Goal: Task Accomplishment & Management: Manage account settings

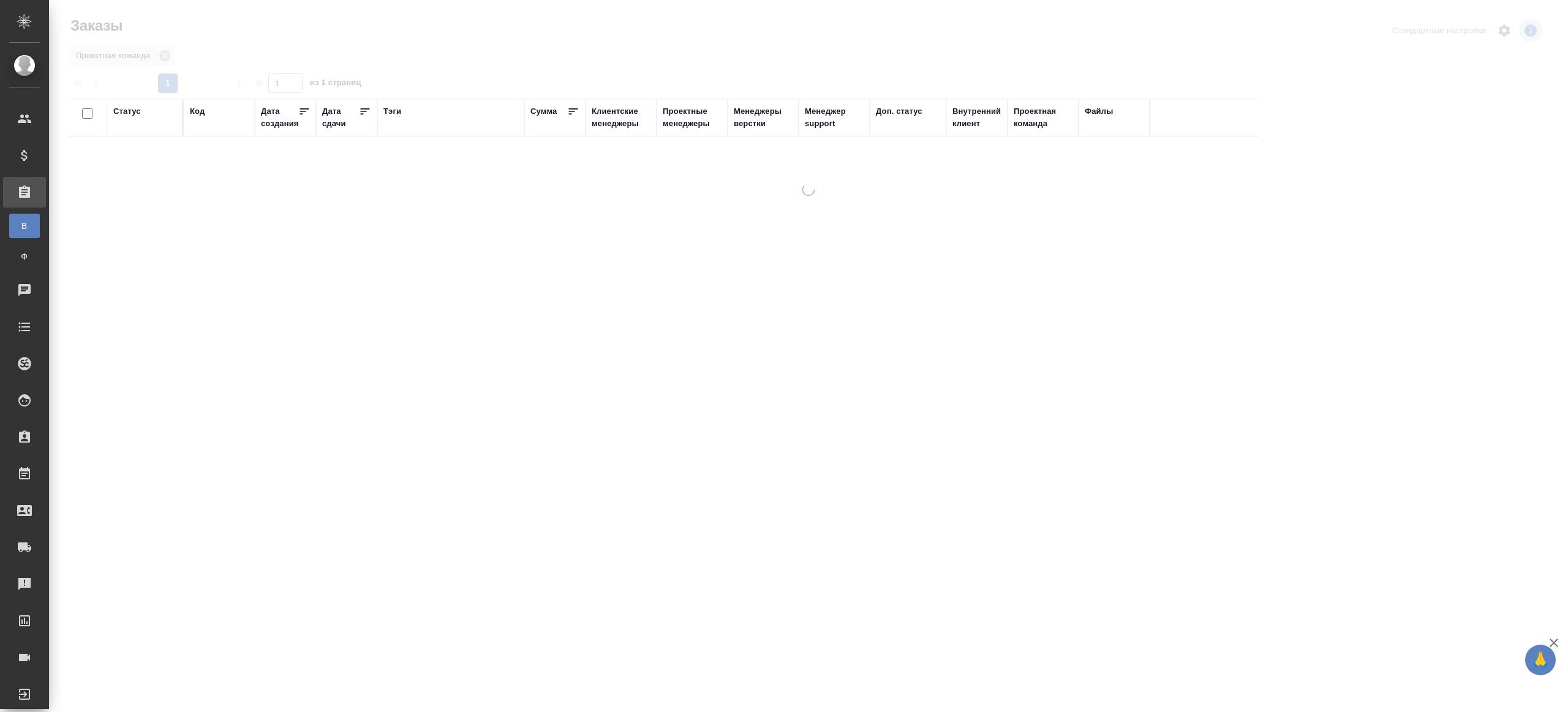
click at [545, 115] on div "Сумма" at bounding box center [544, 112] width 27 height 13
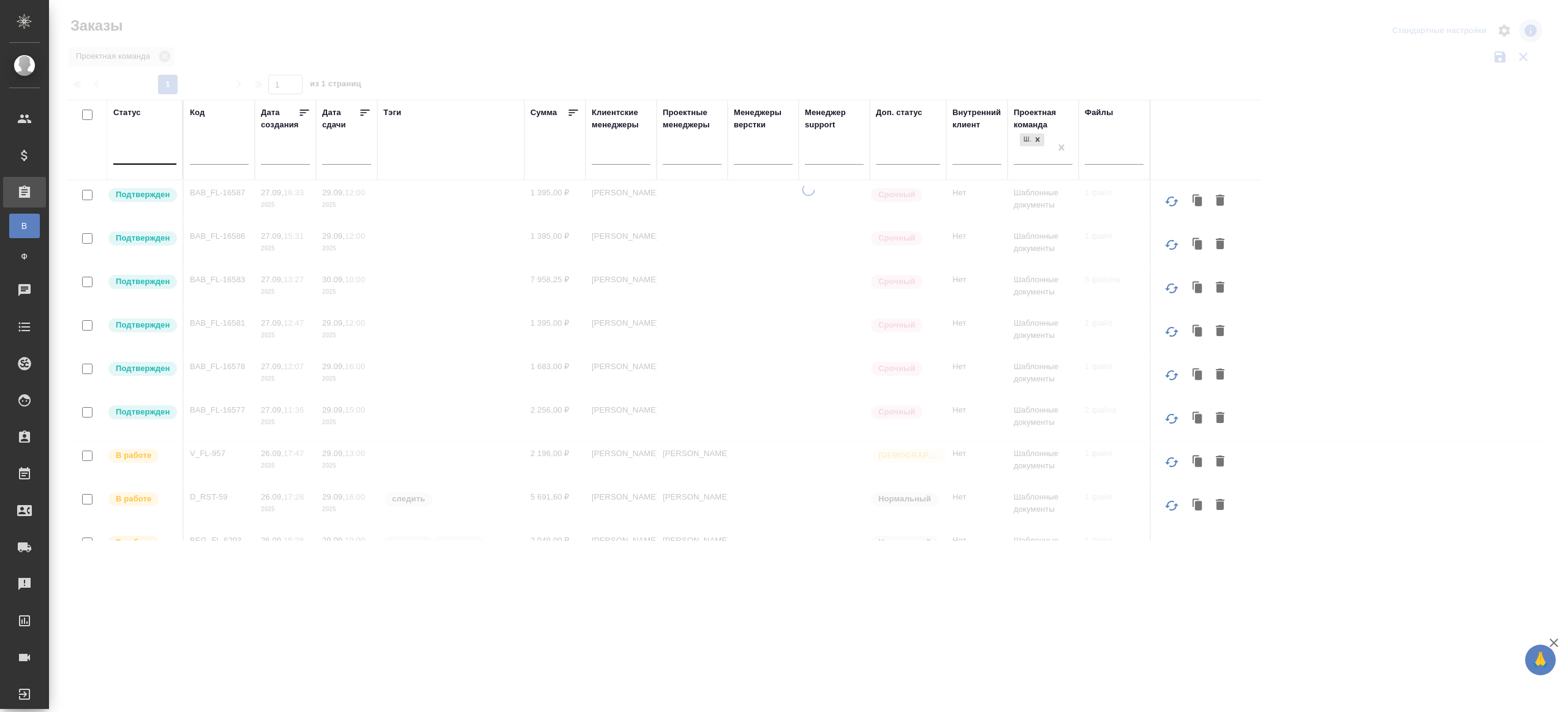
click at [149, 156] on div at bounding box center [145, 152] width 63 height 18
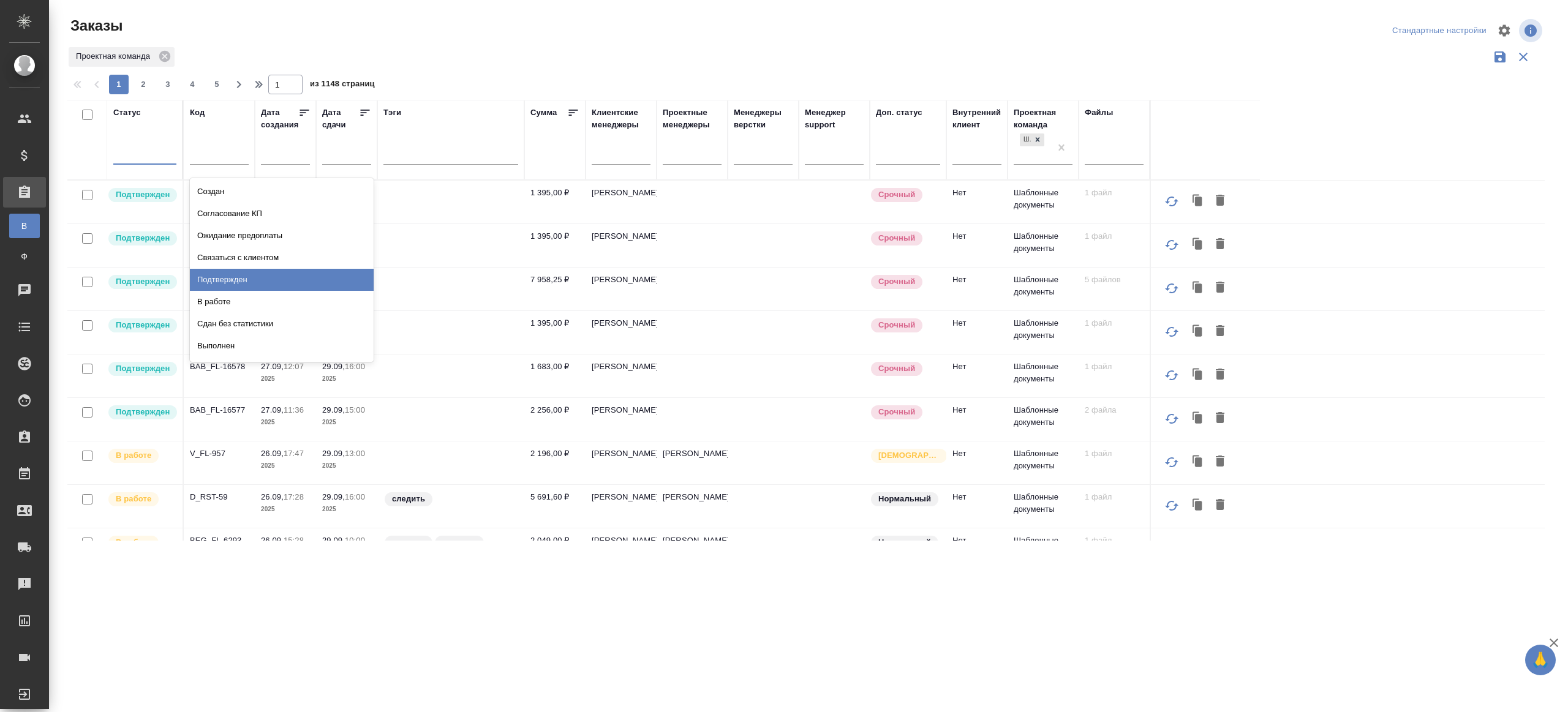
click at [250, 281] on div "Подтвержден" at bounding box center [281, 280] width 184 height 22
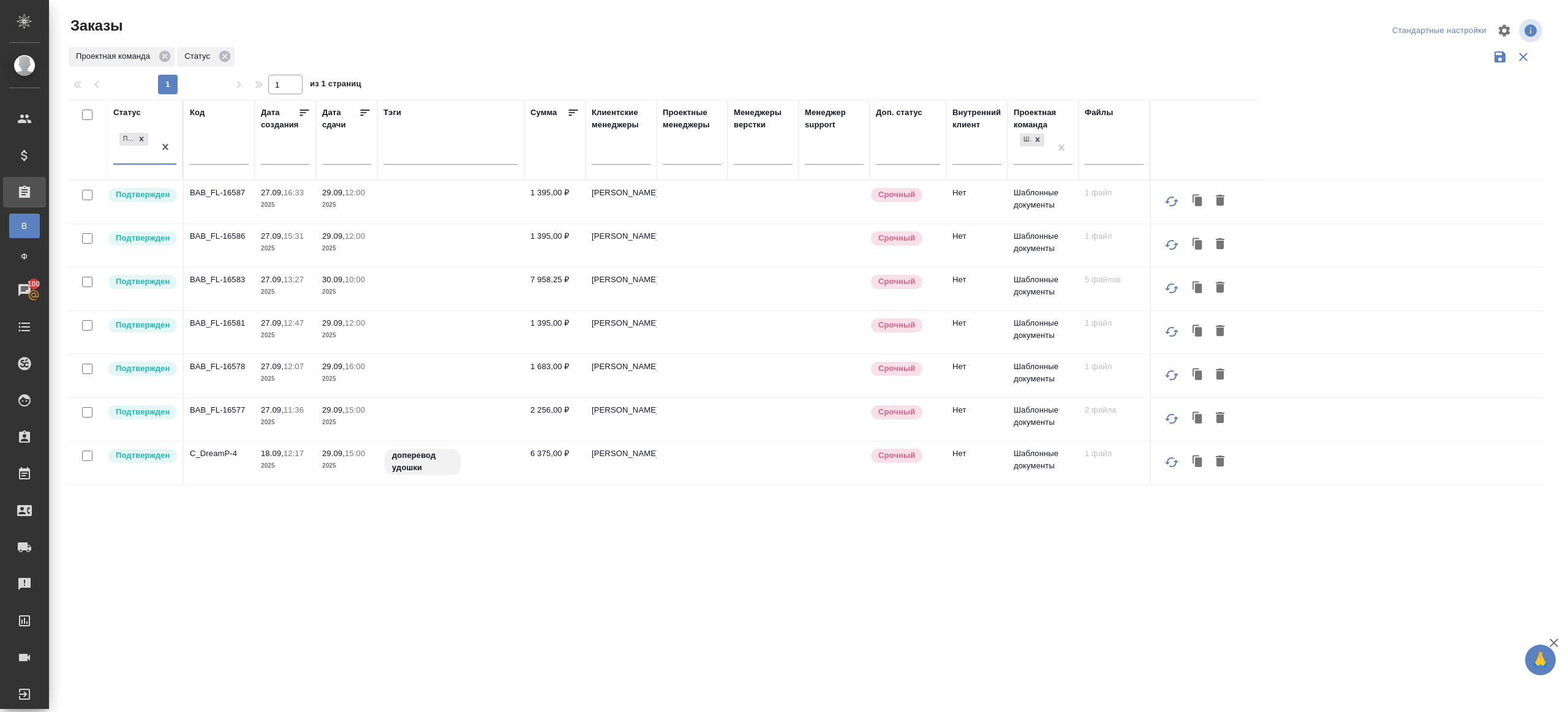
click at [546, 40] on div "Заказы" at bounding box center [315, 30] width 496 height 30
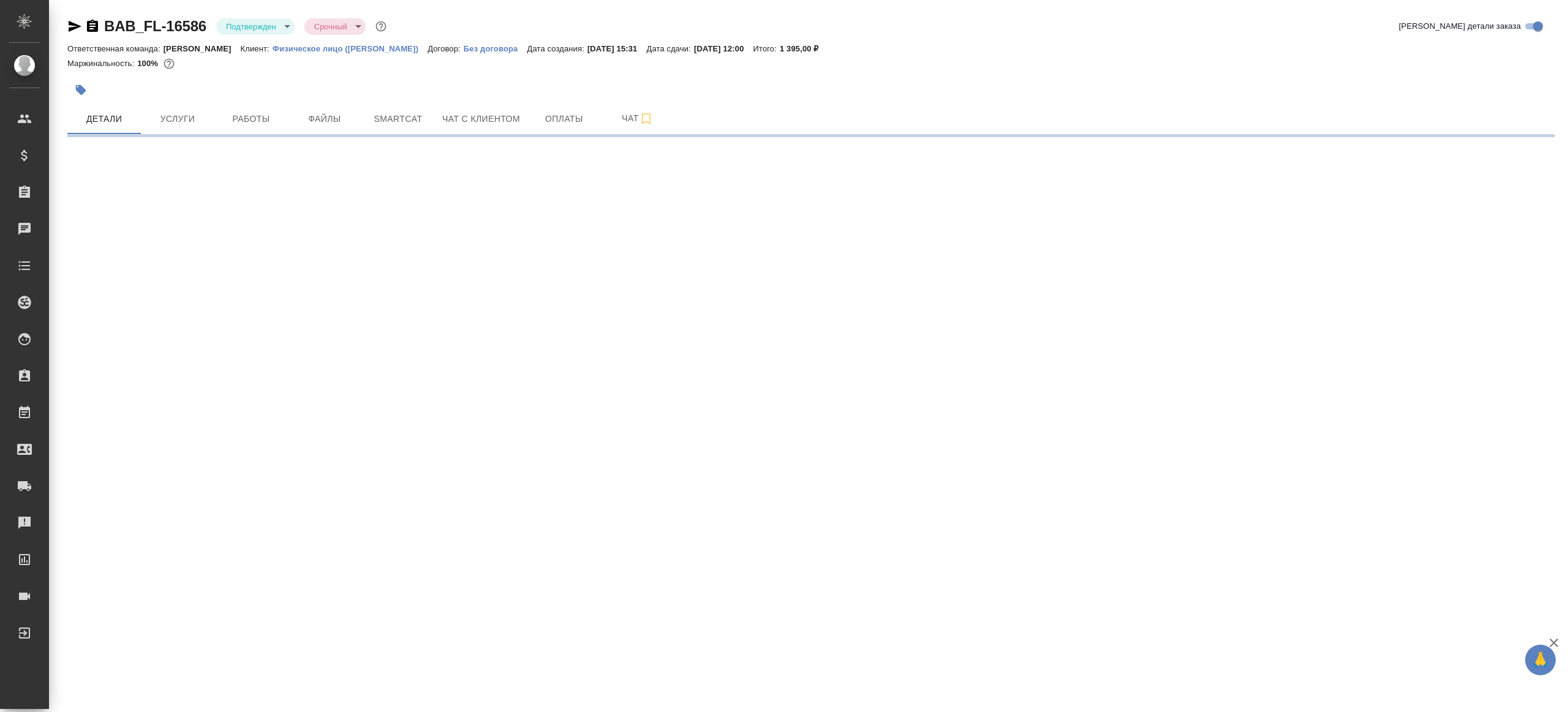
select select "RU"
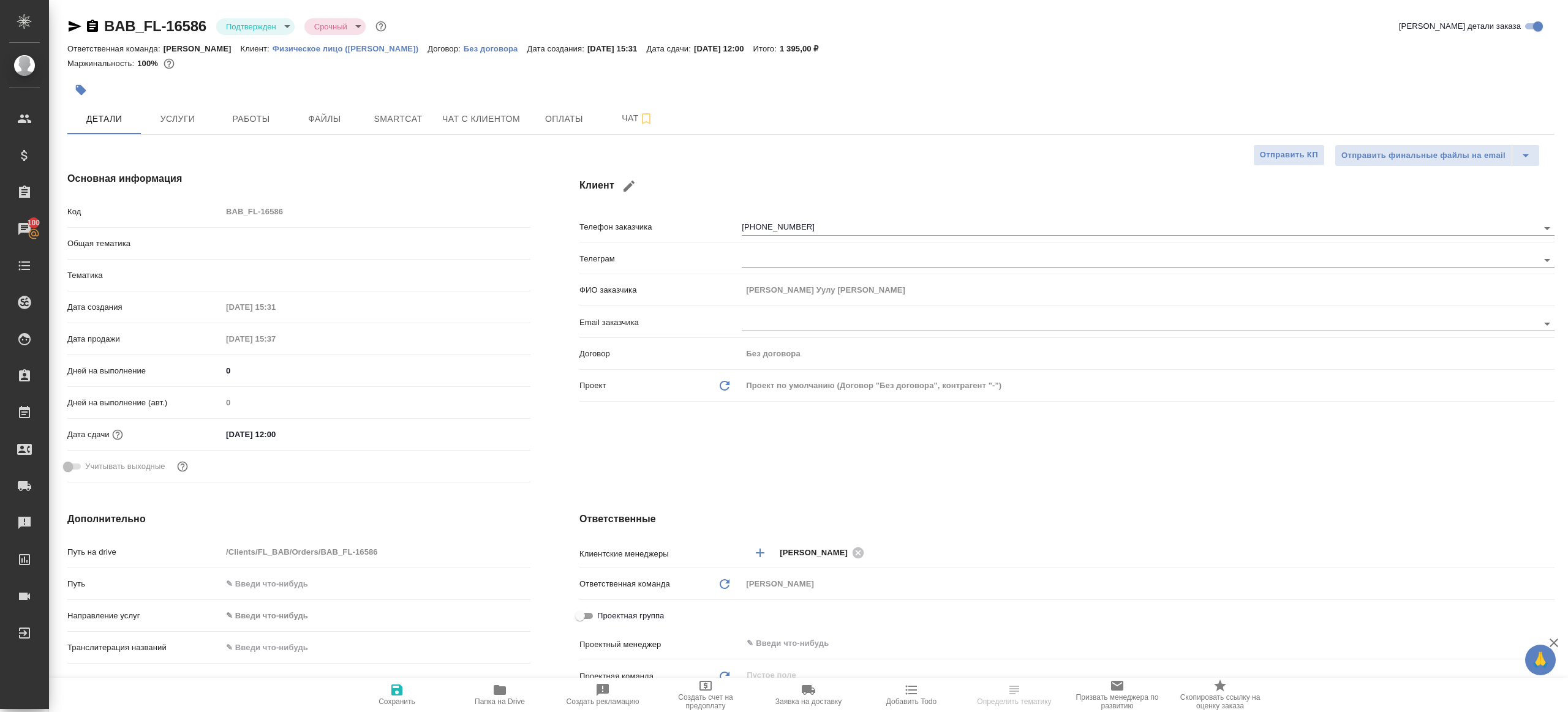
type textarea "x"
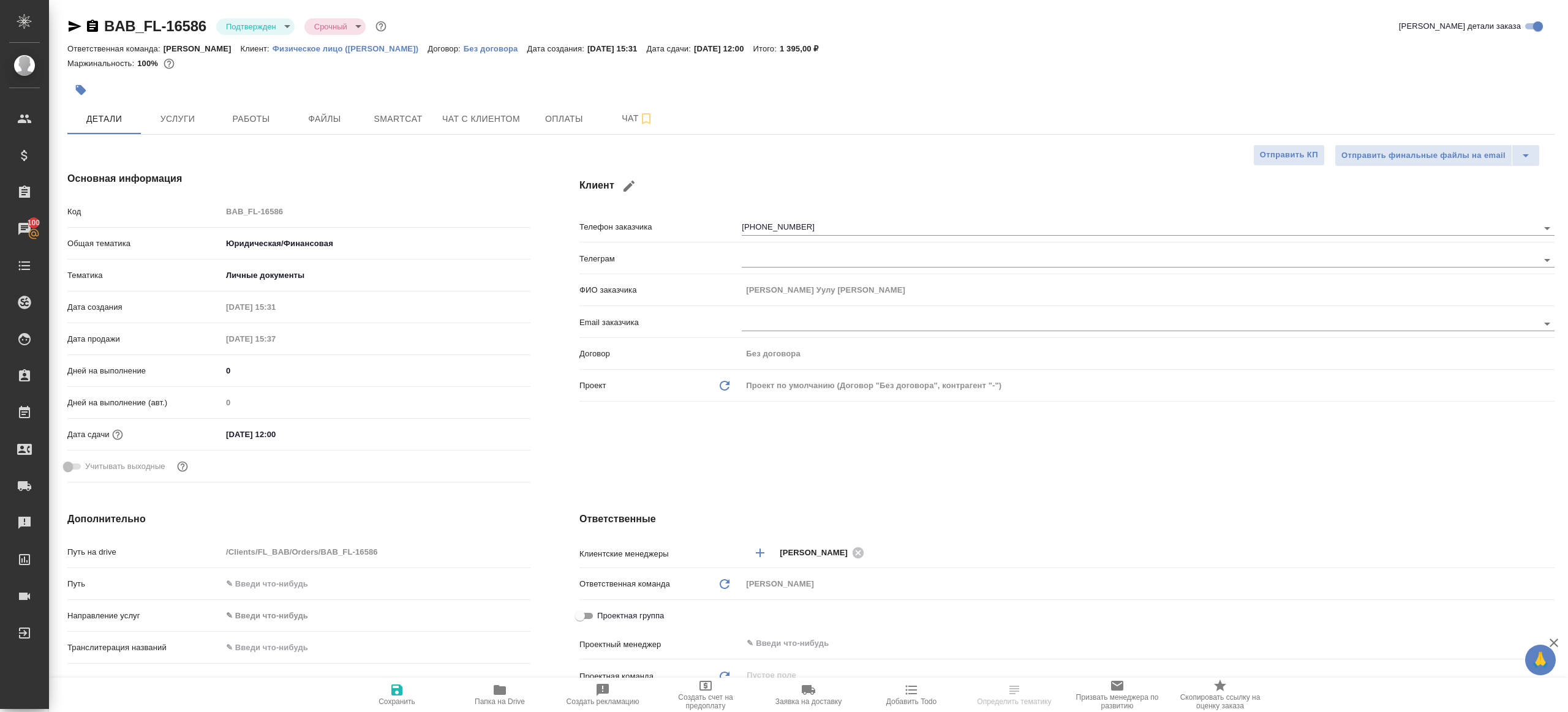
type textarea "x"
click at [256, 123] on span "Работы" at bounding box center [251, 120] width 59 height 16
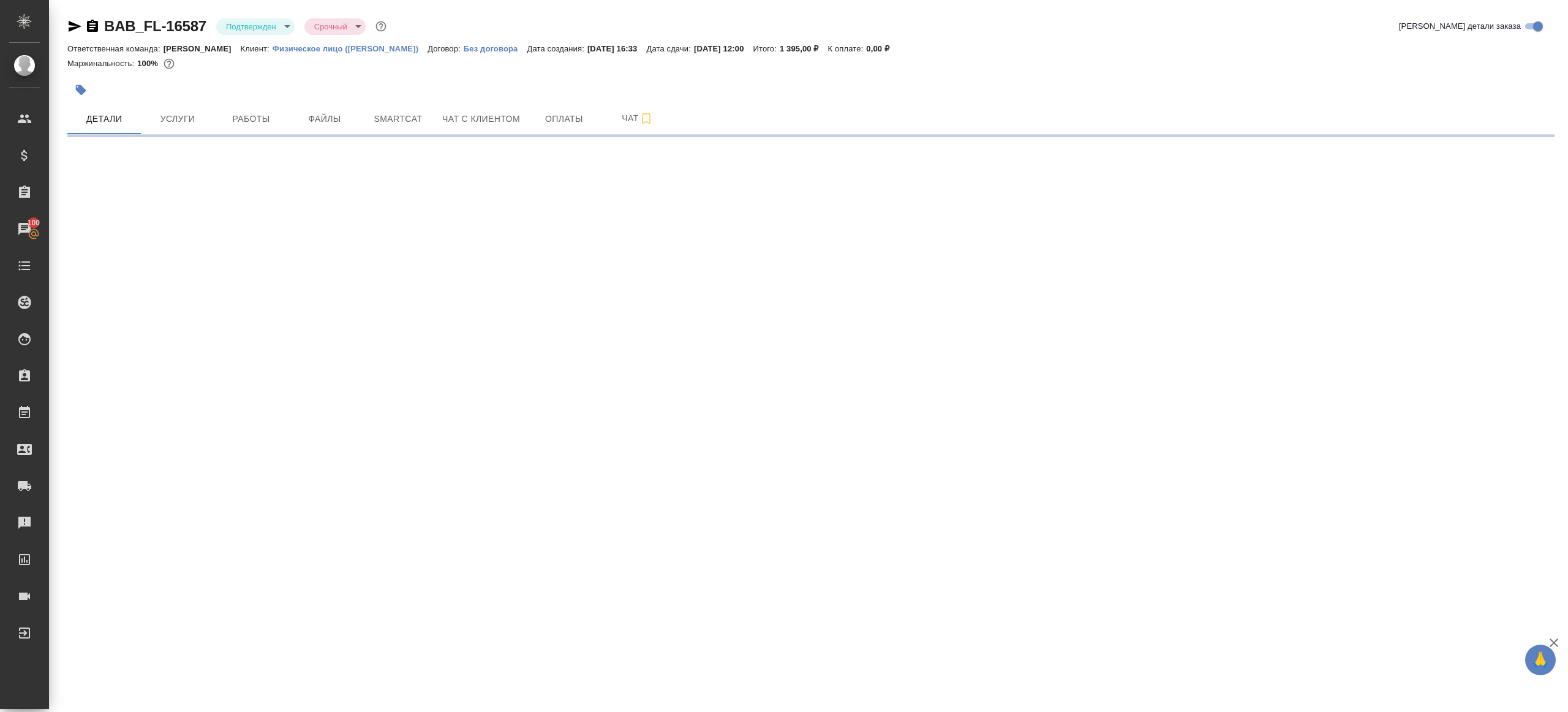
select select "RU"
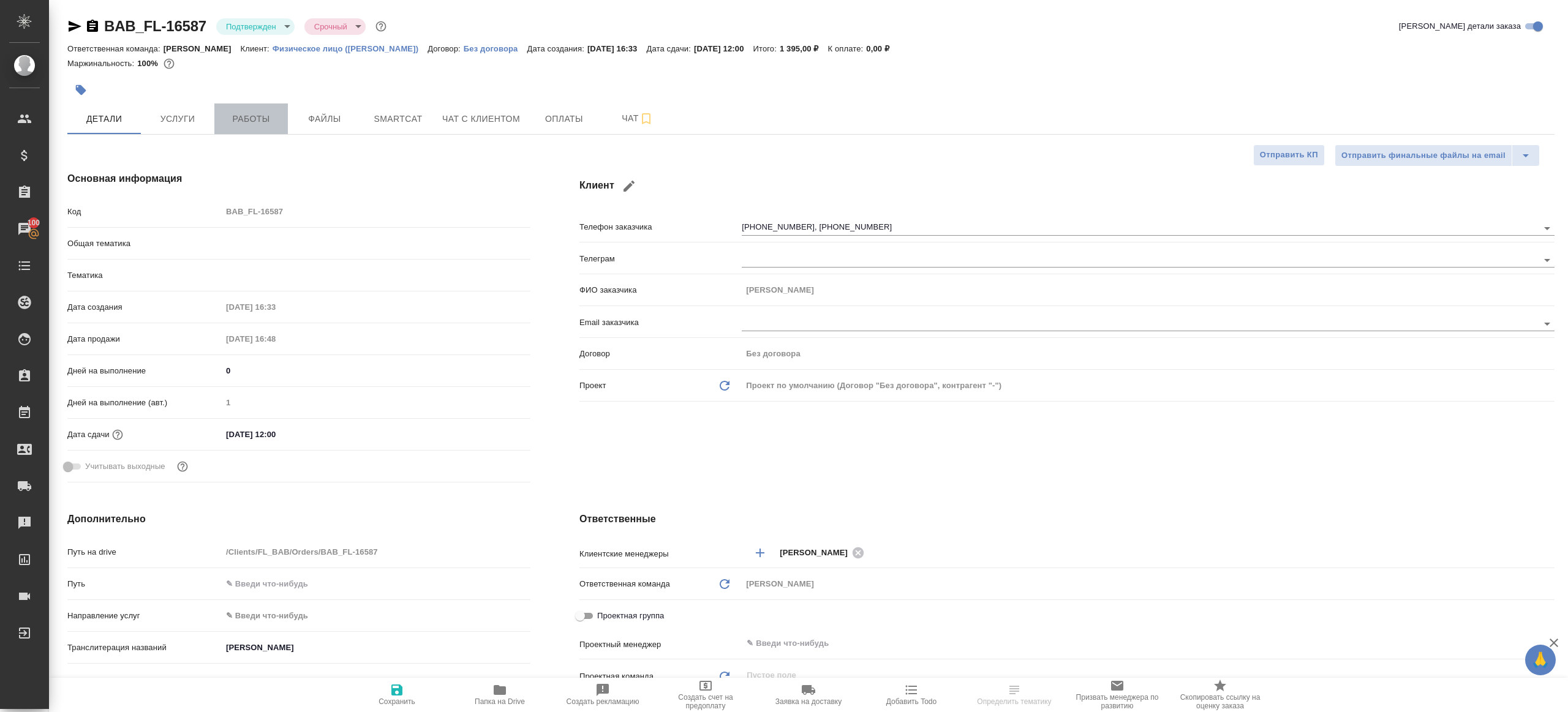
click at [262, 129] on button "Работы" at bounding box center [251, 118] width 73 height 30
type textarea "x"
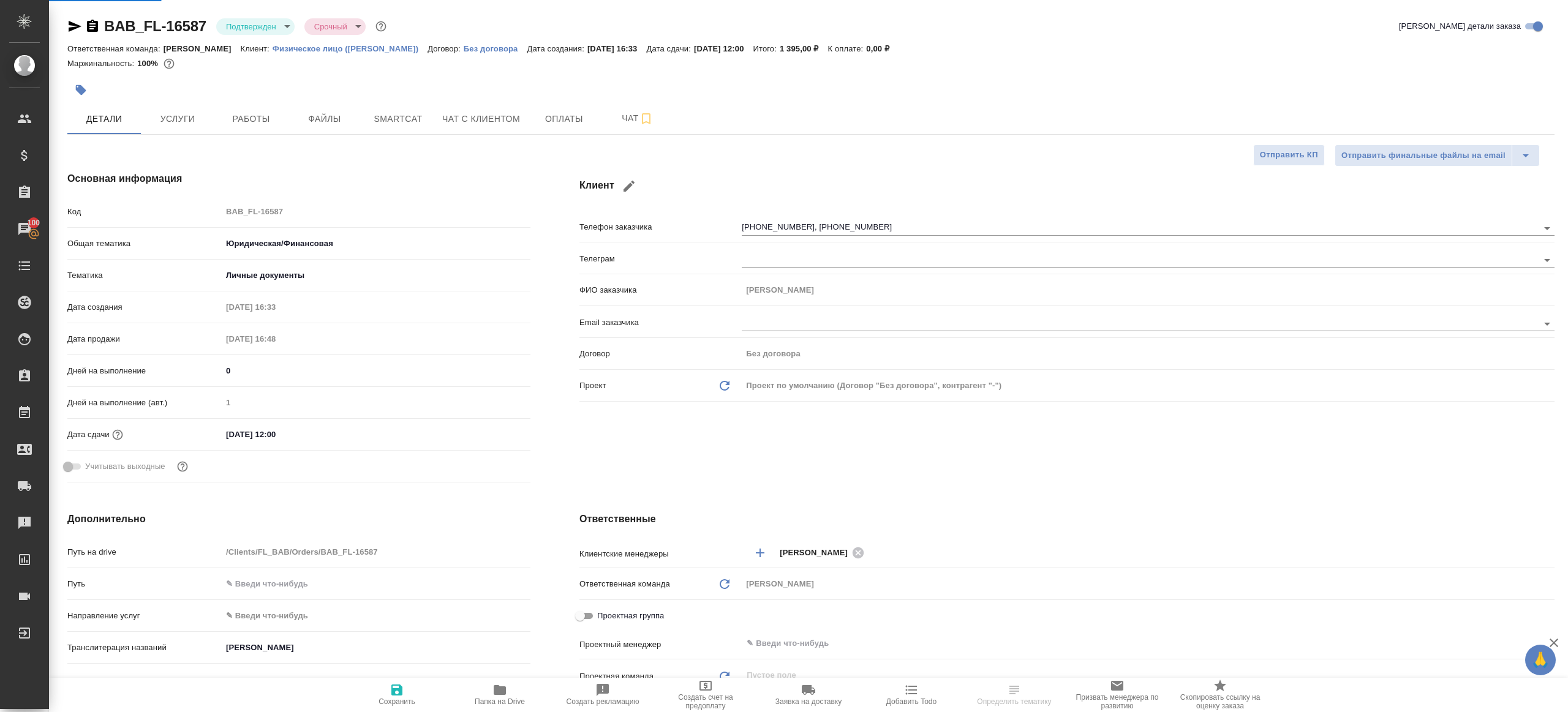
type textarea "x"
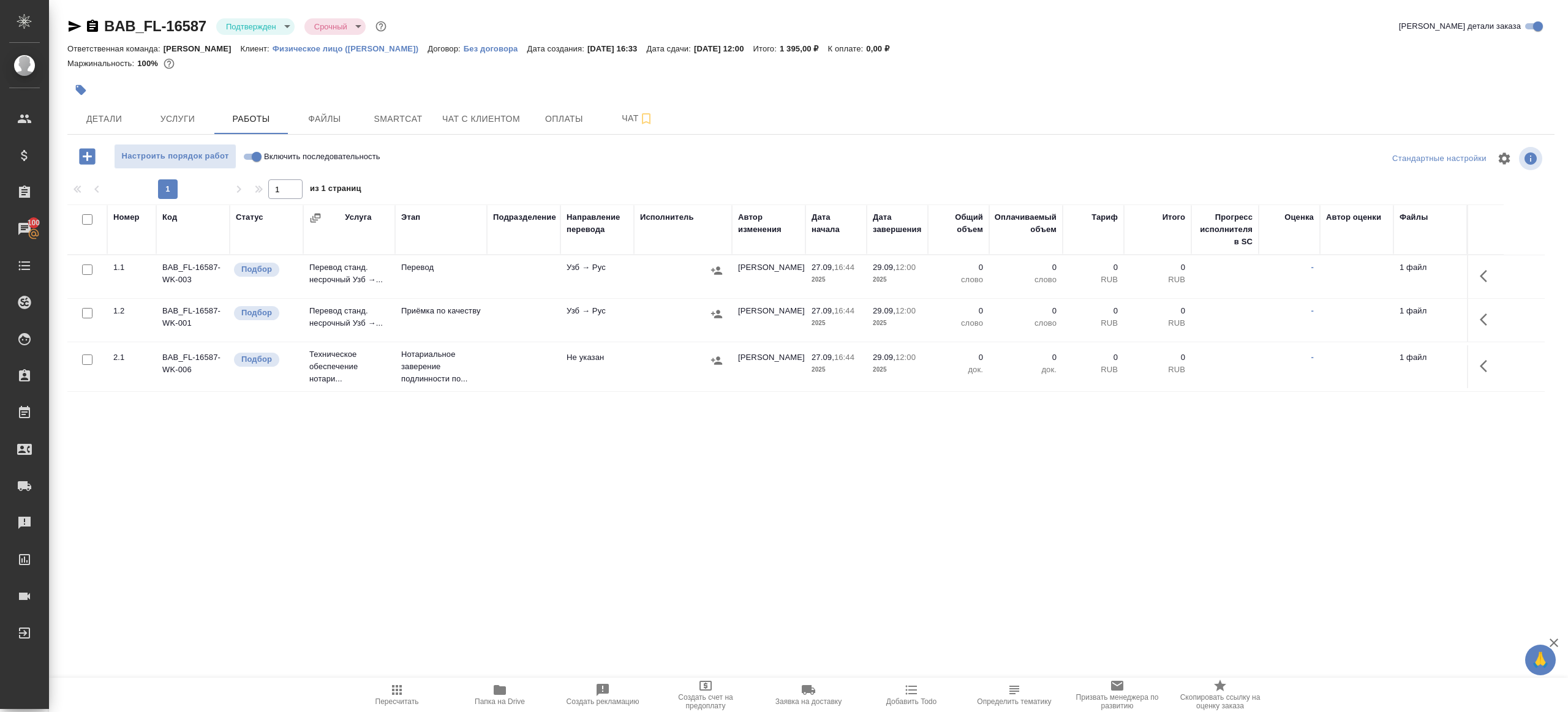
click at [248, 156] on input "Включить последовательность" at bounding box center [256, 156] width 44 height 15
checkbox input "true"
click at [505, 678] on button "Папка на Drive" at bounding box center [500, 696] width 103 height 34
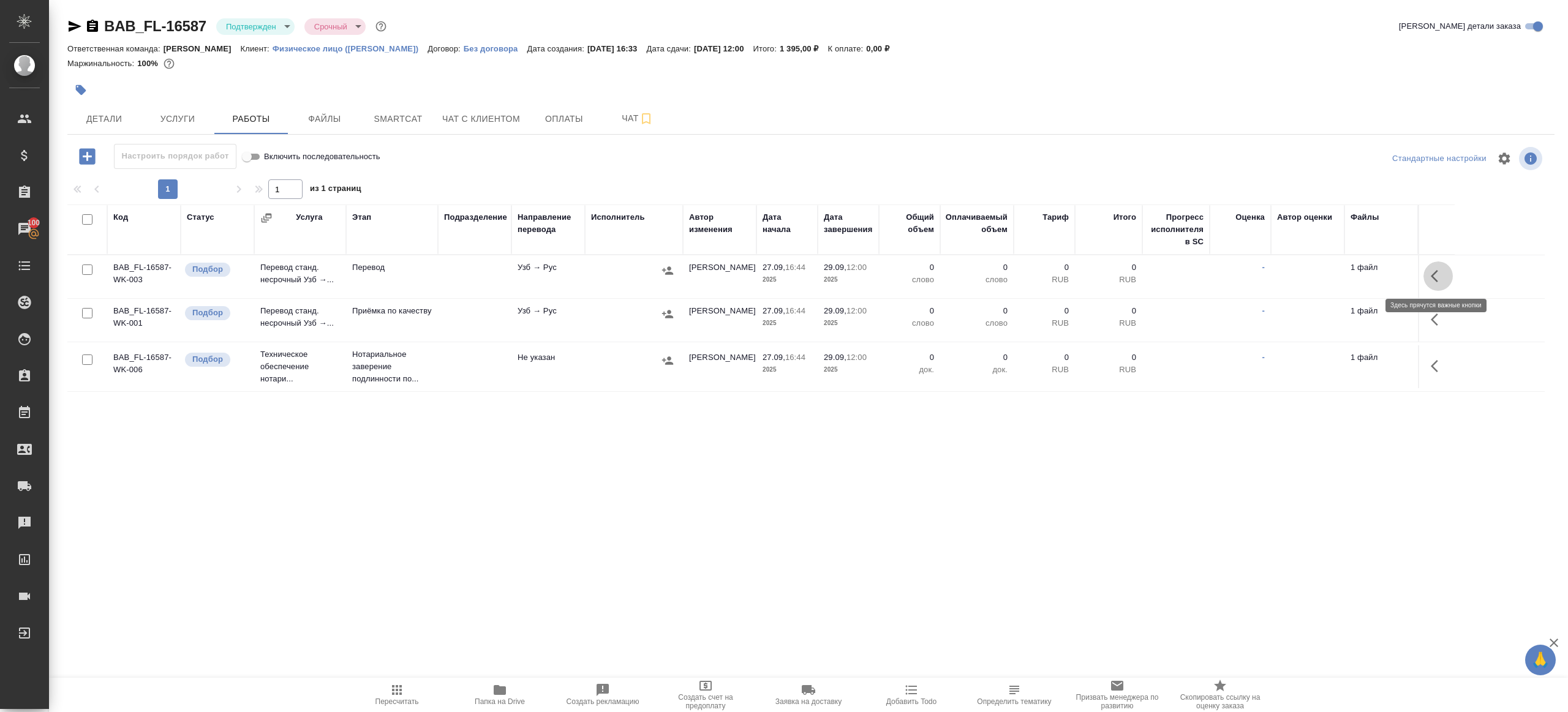
click at [1442, 274] on icon "button" at bounding box center [1438, 276] width 15 height 15
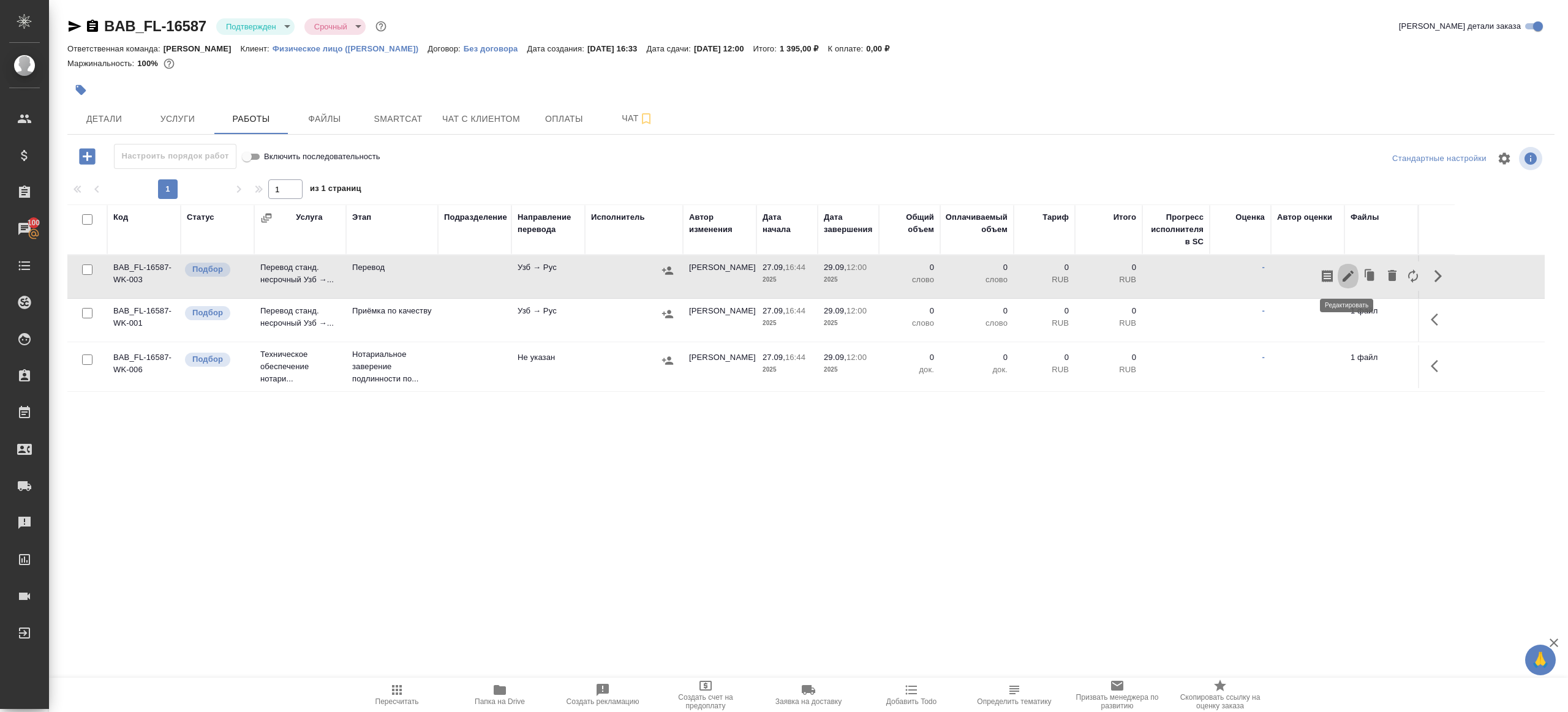
click at [1347, 272] on icon "button" at bounding box center [1348, 276] width 15 height 15
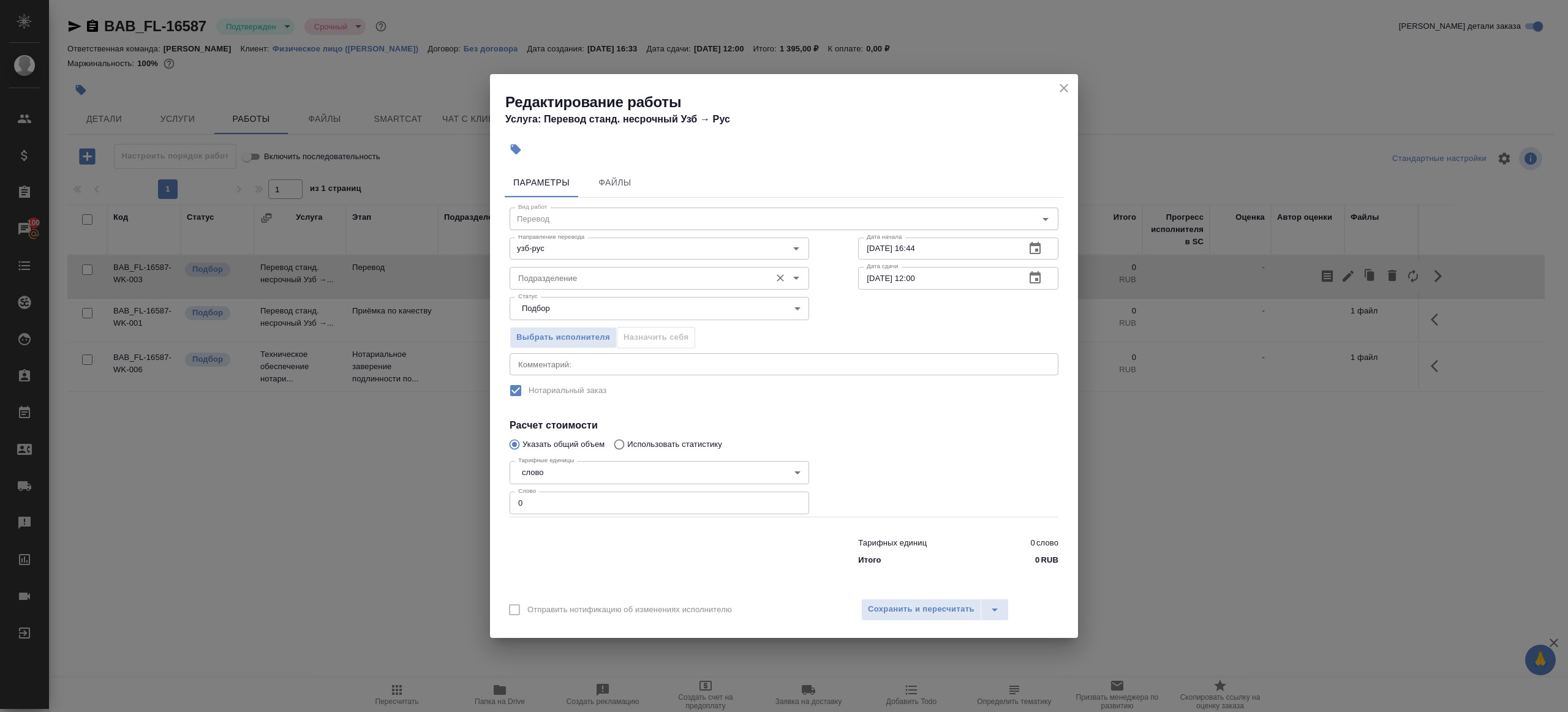
click at [630, 289] on div "Подразделение" at bounding box center [659, 278] width 299 height 22
type input "gh"
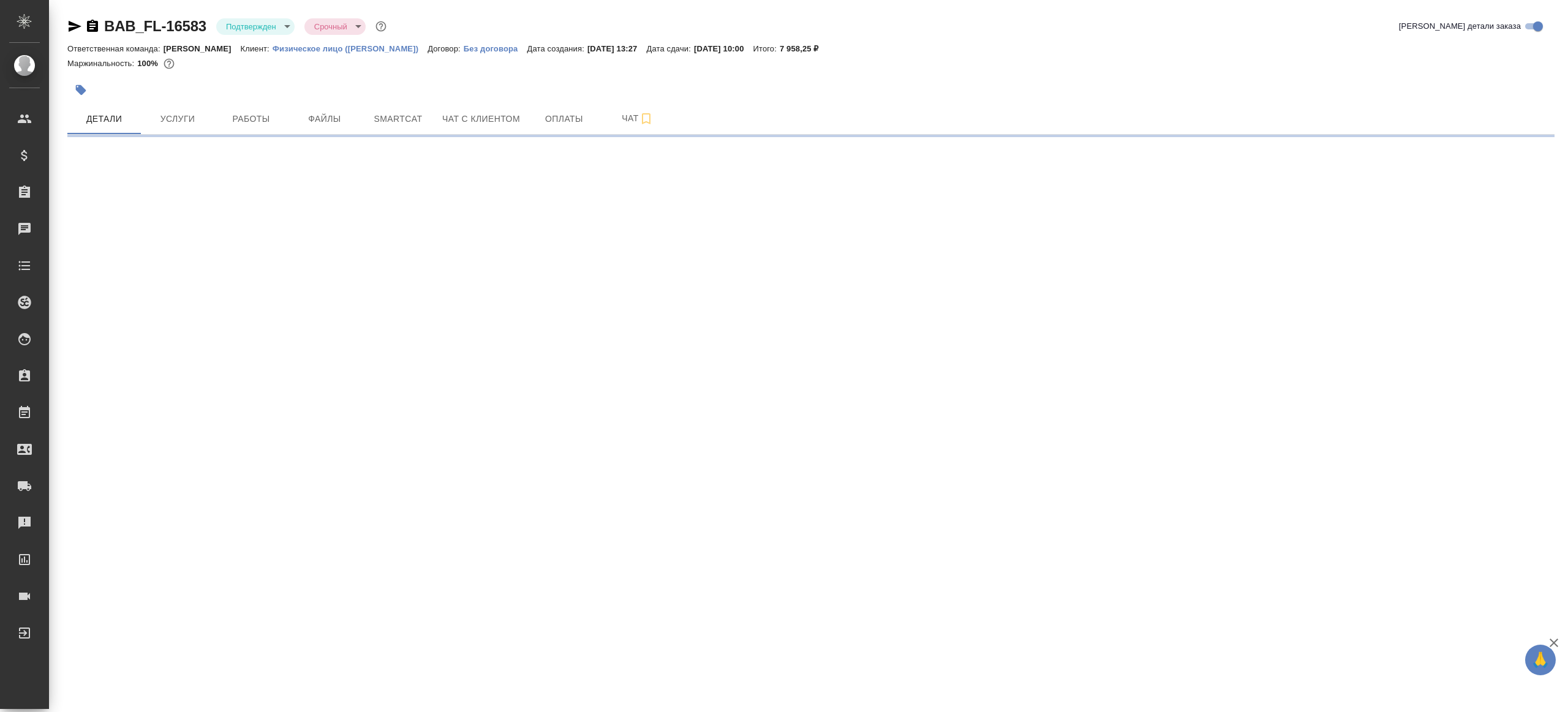
select select "RU"
click at [248, 120] on span "Работы" at bounding box center [251, 120] width 59 height 16
select select "RU"
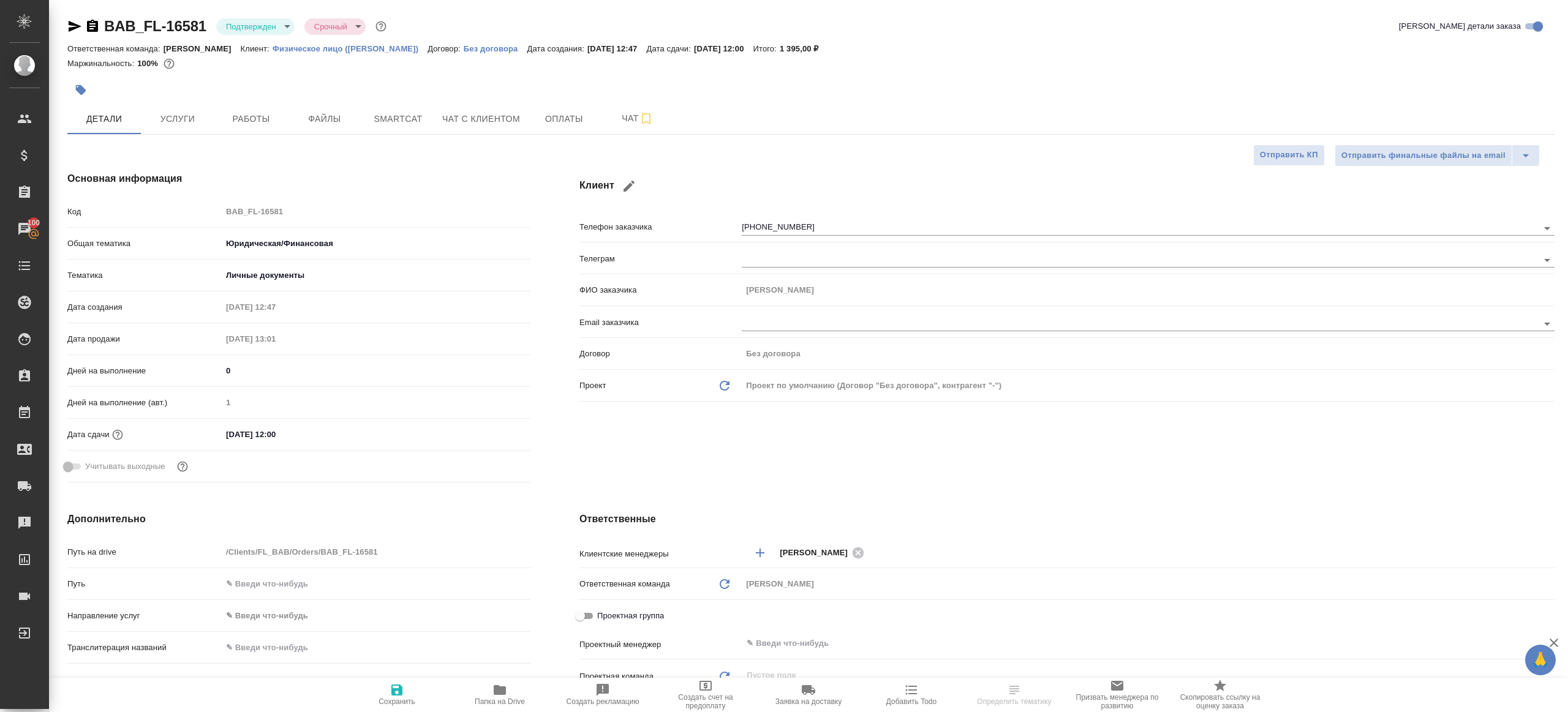
type textarea "x"
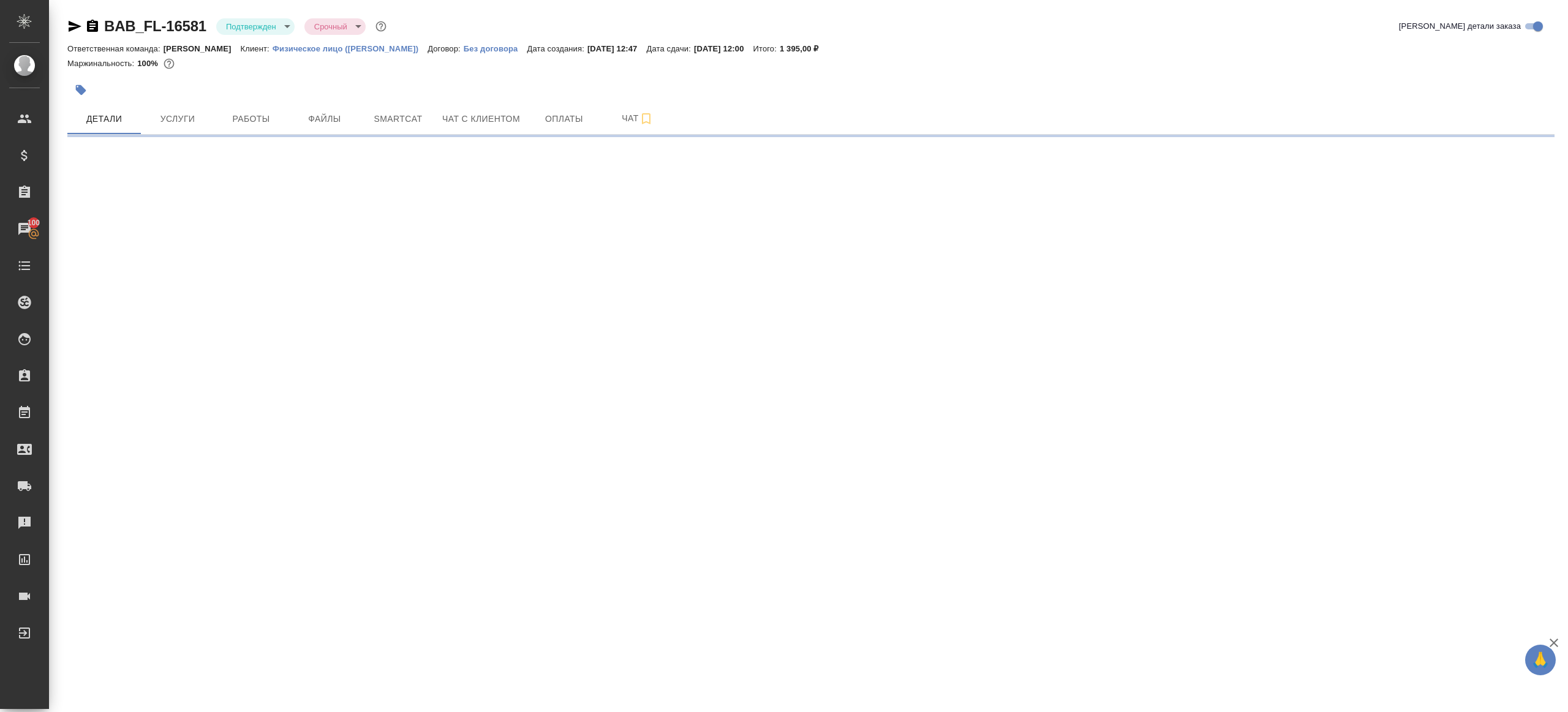
select select "RU"
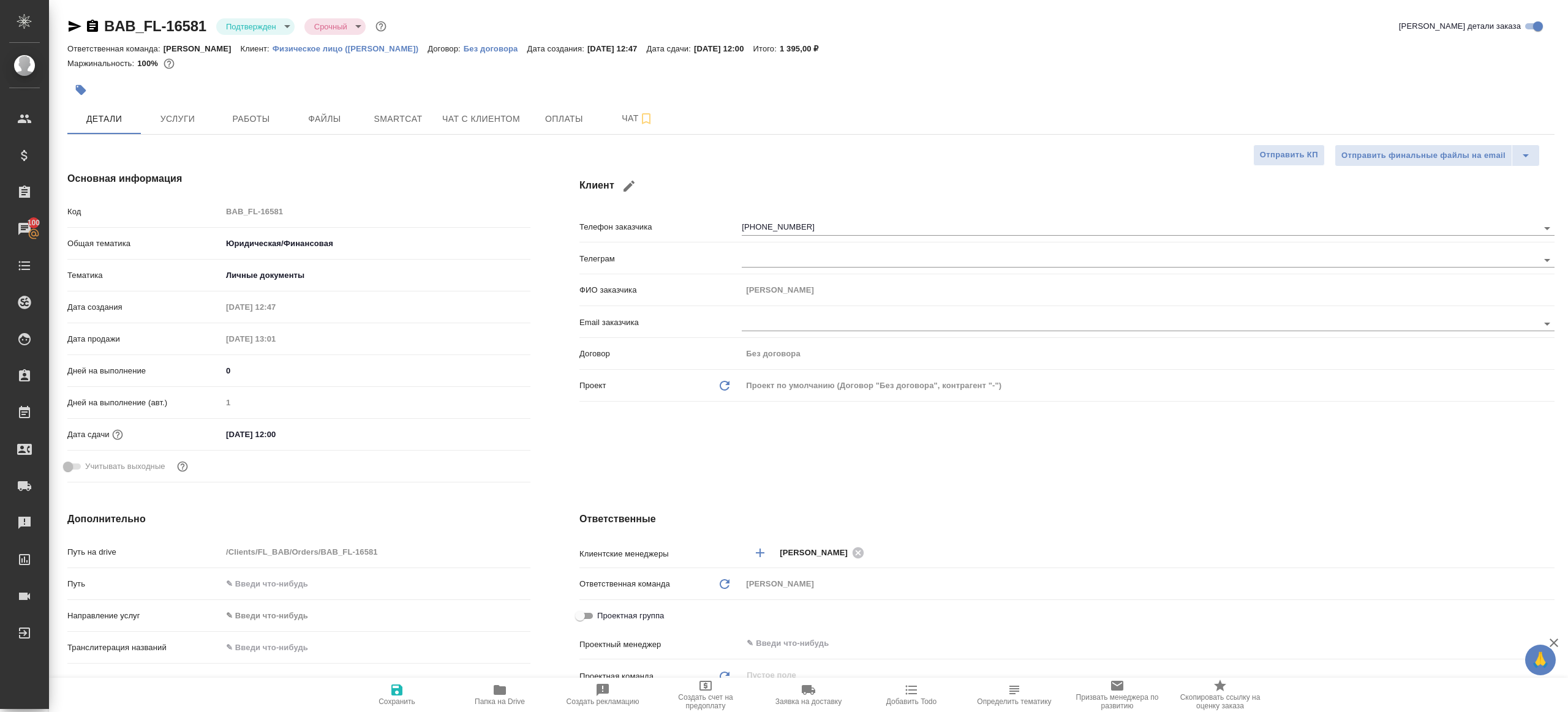
type textarea "x"
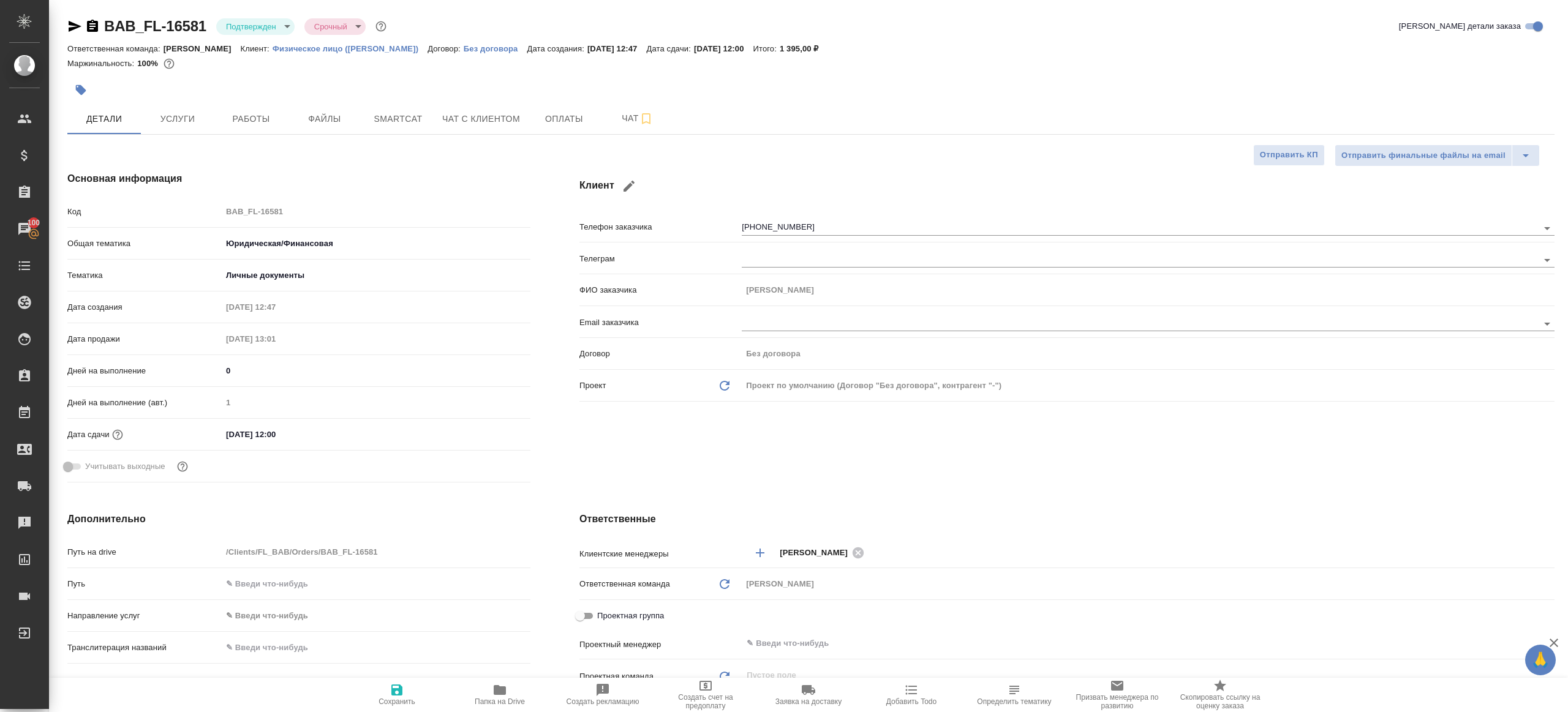
type textarea "x"
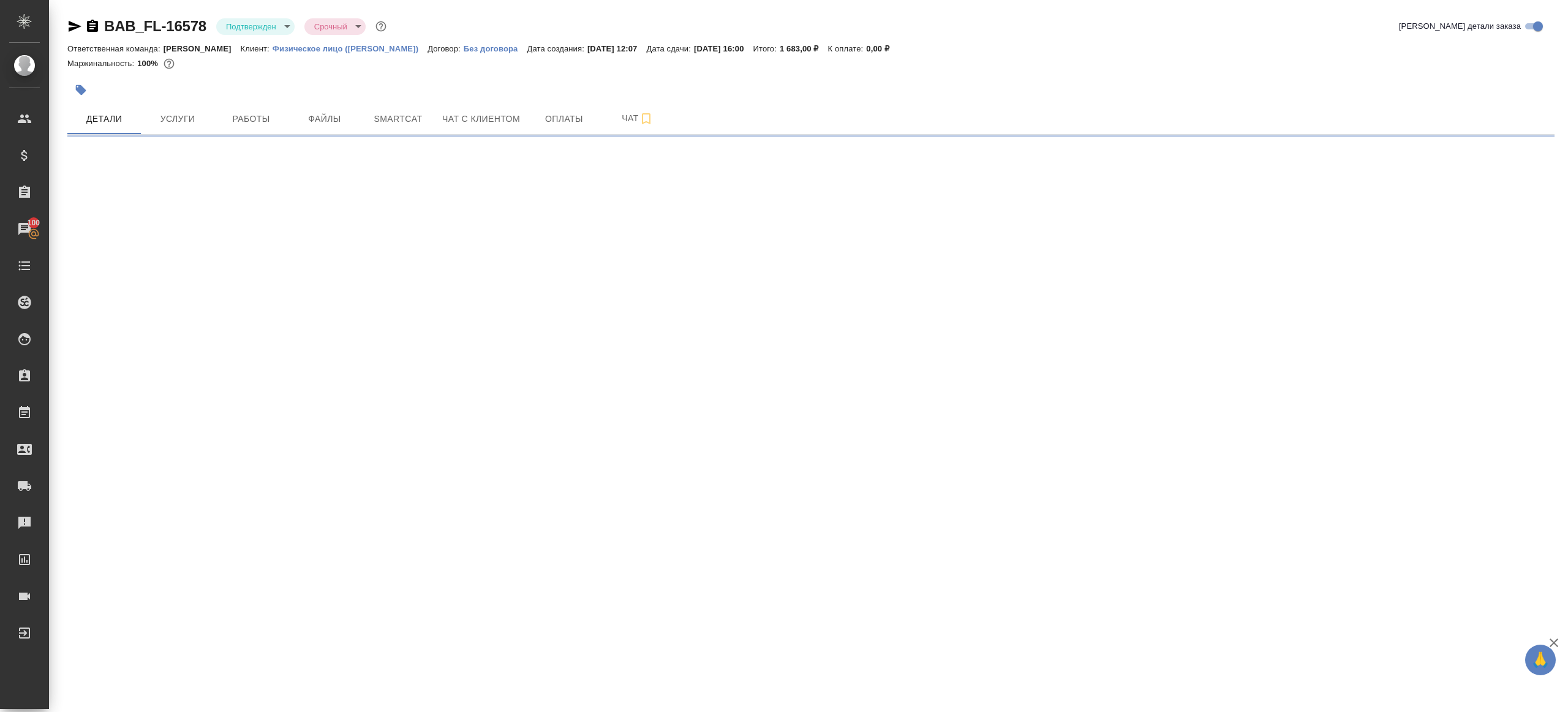
select select "RU"
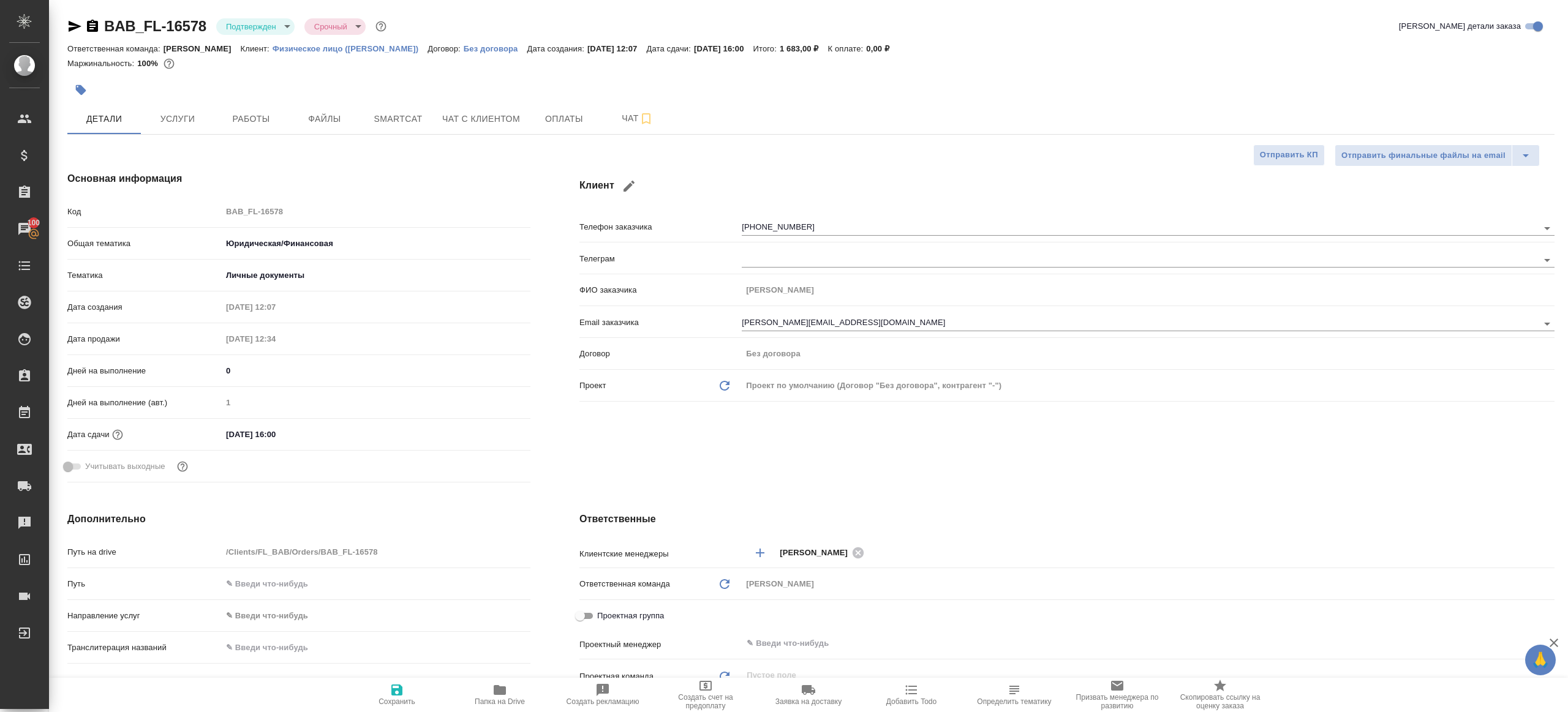
type textarea "x"
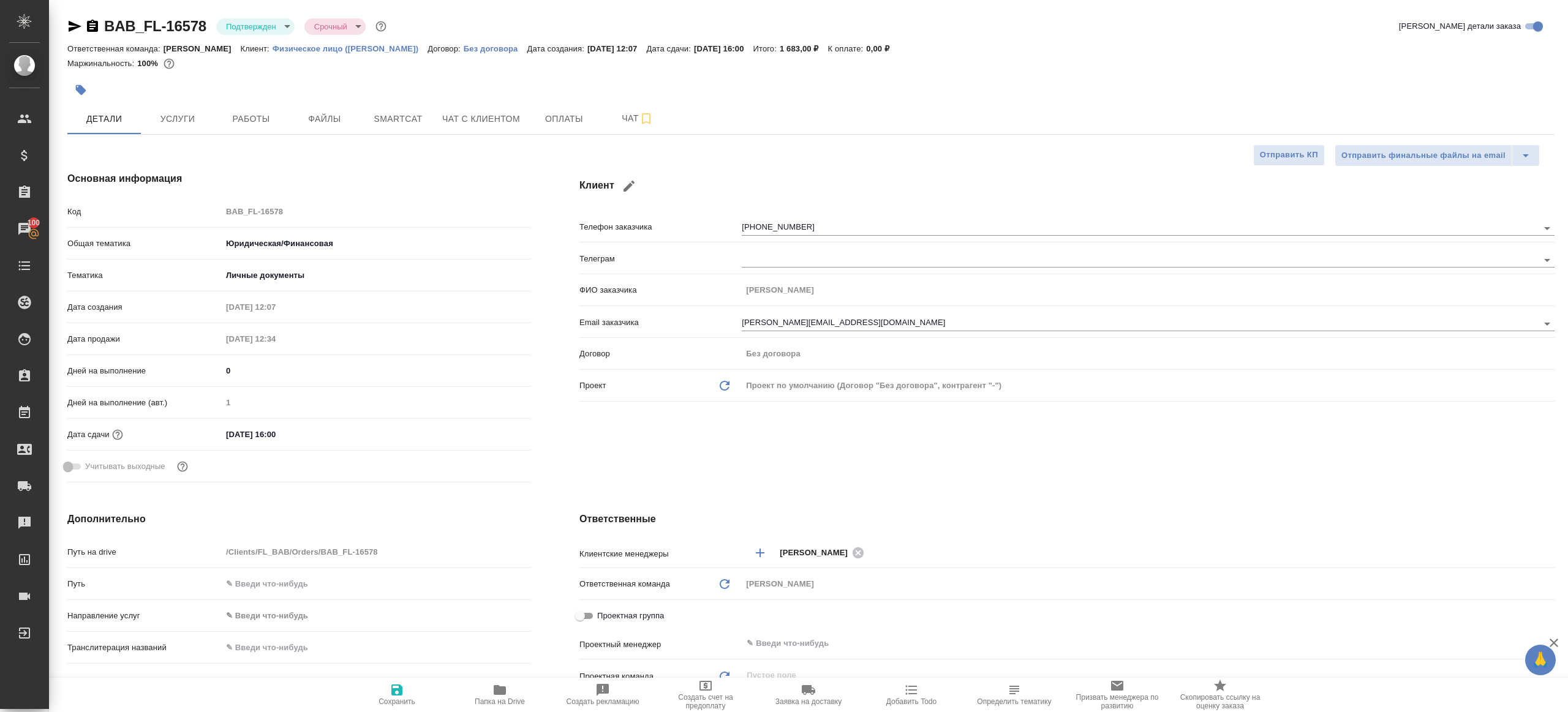
type textarea "x"
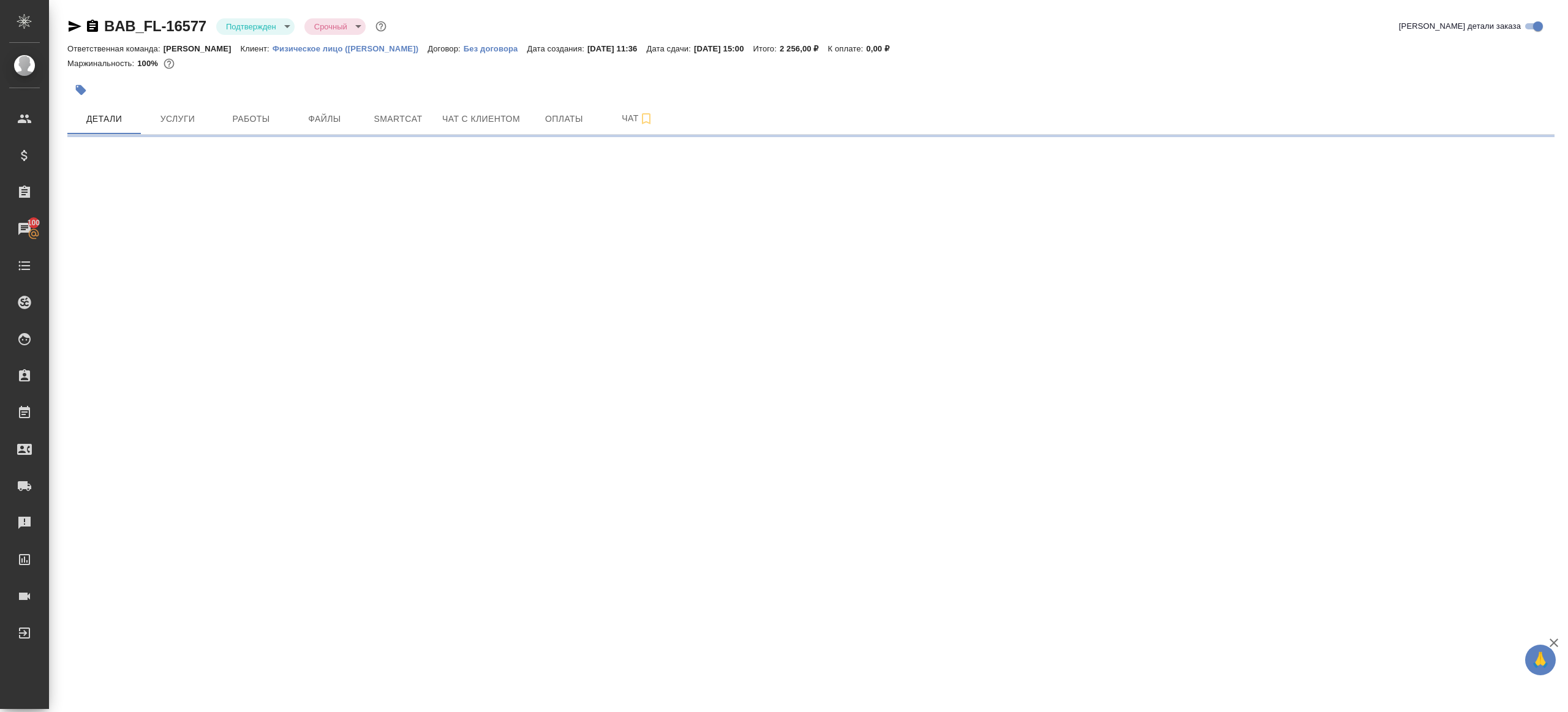
select select "RU"
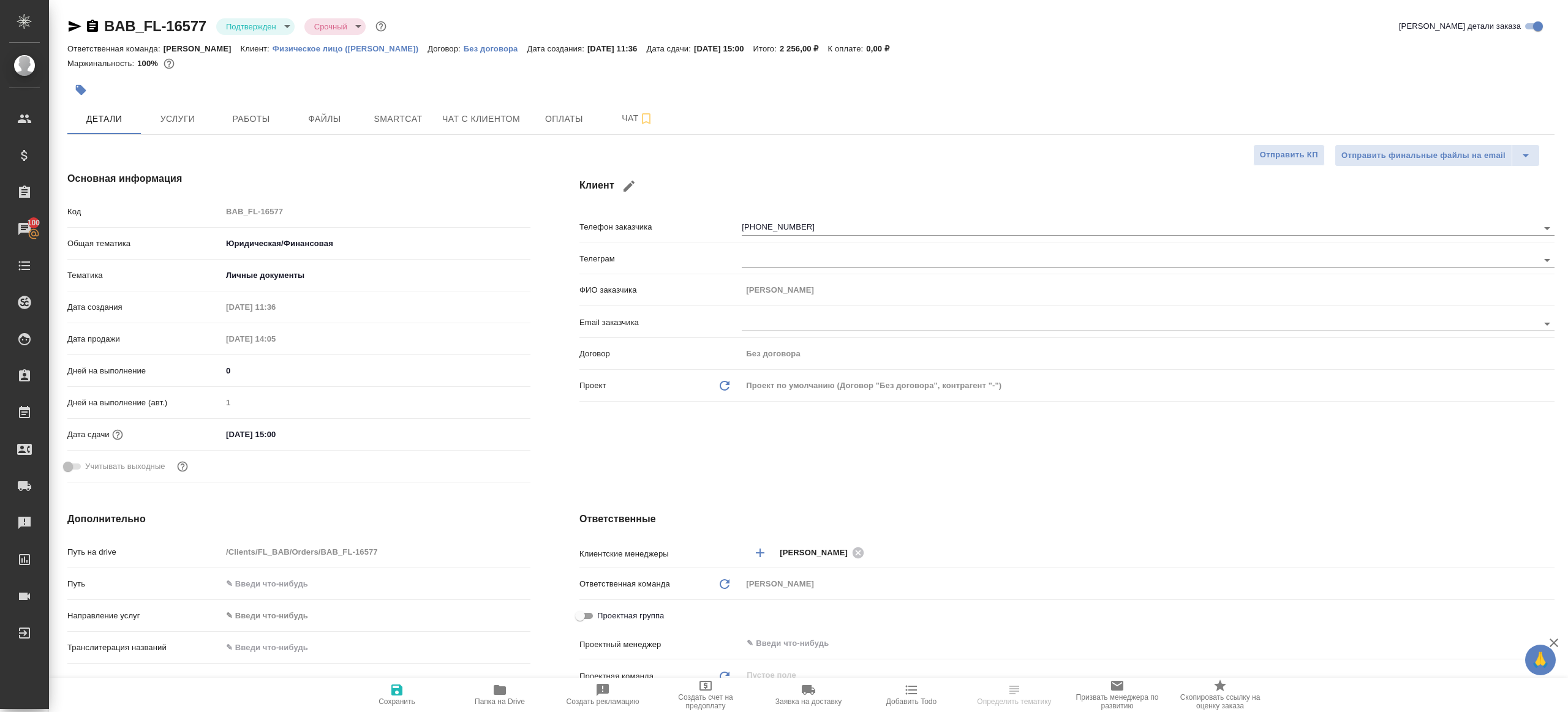
type textarea "x"
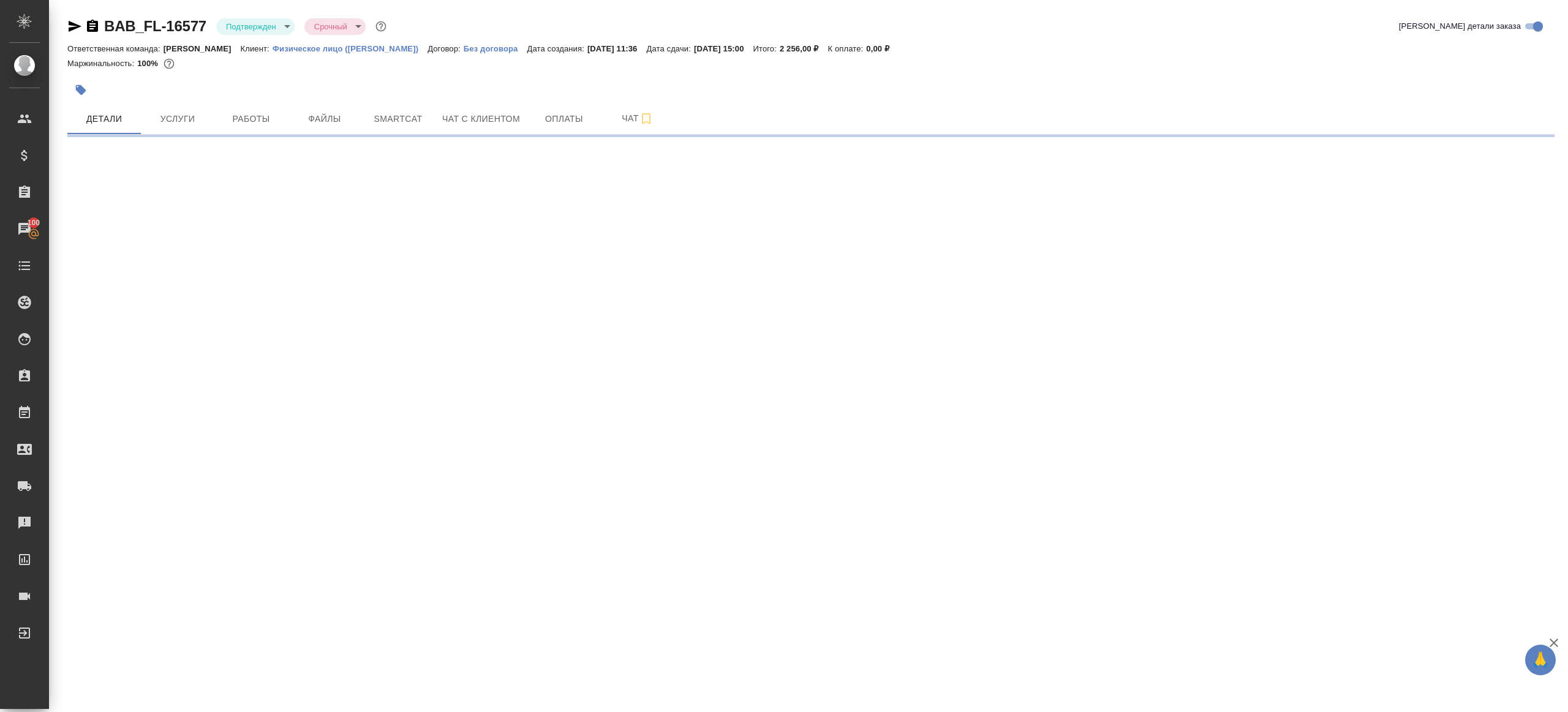
select select "RU"
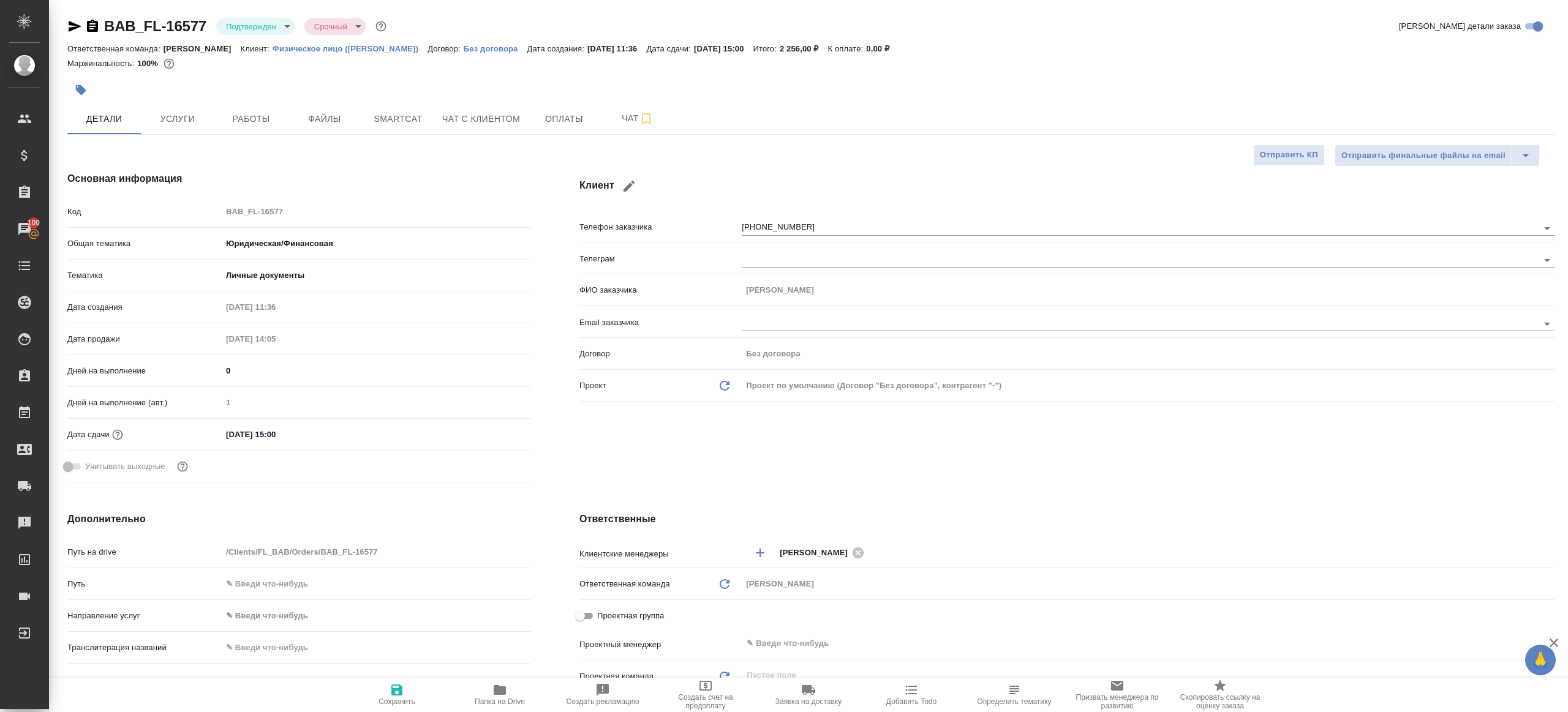
type textarea "x"
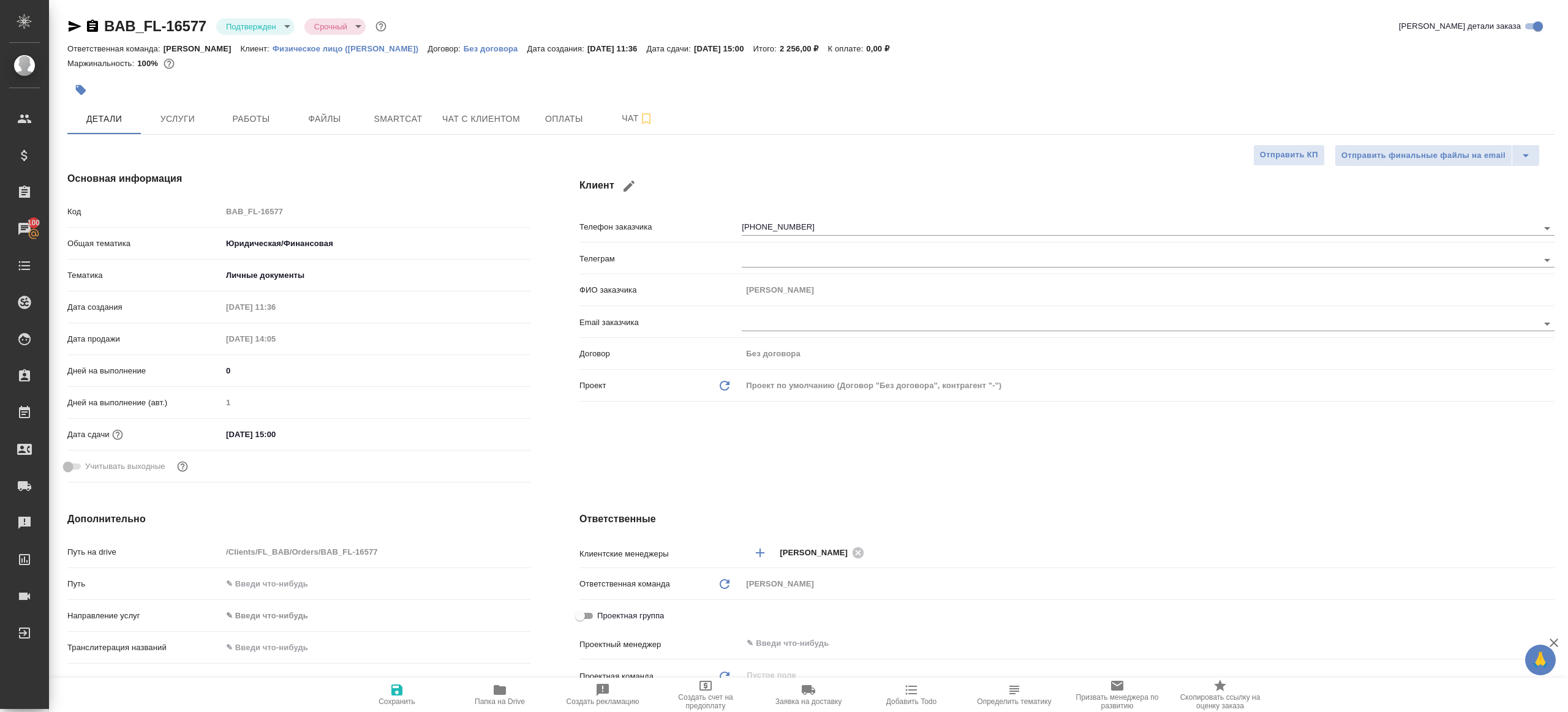
type textarea "x"
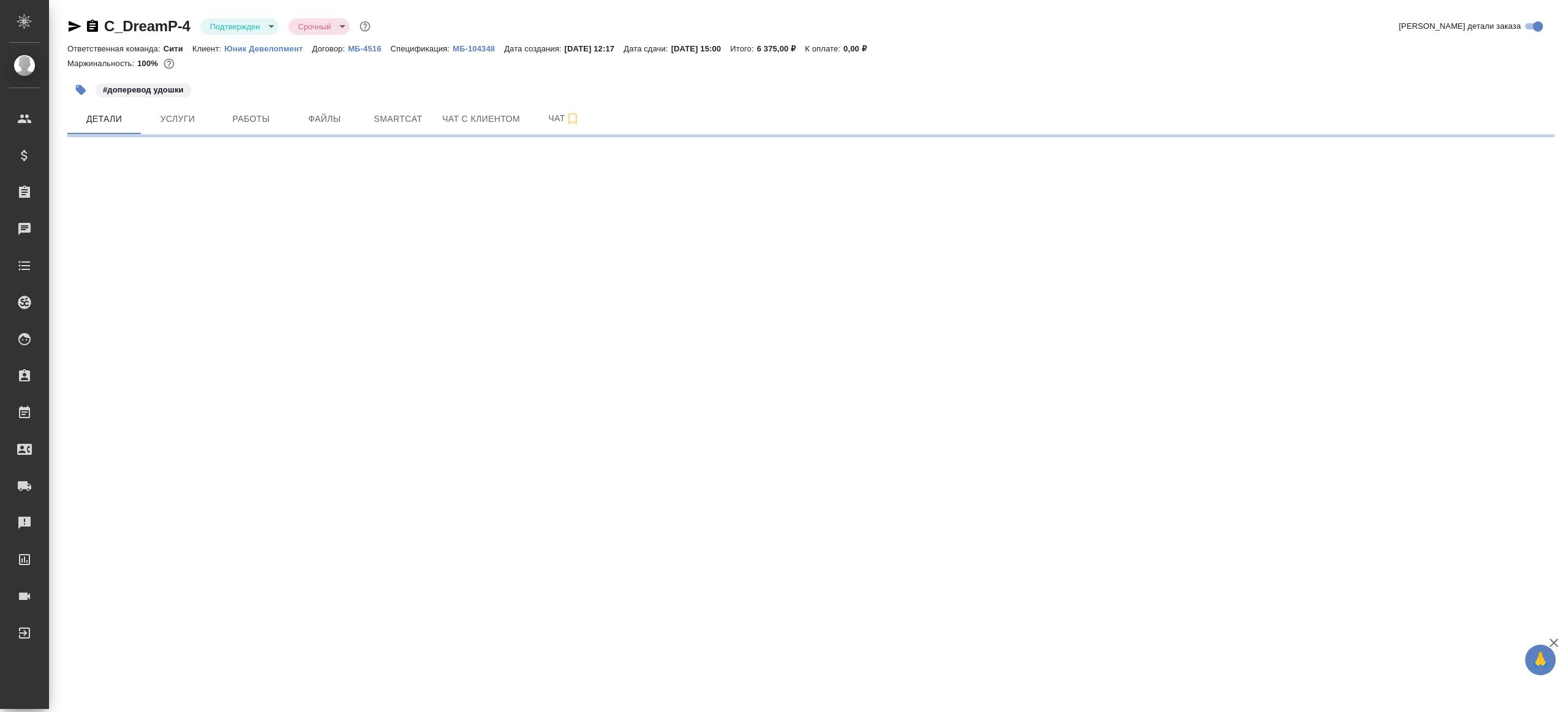
select select "RU"
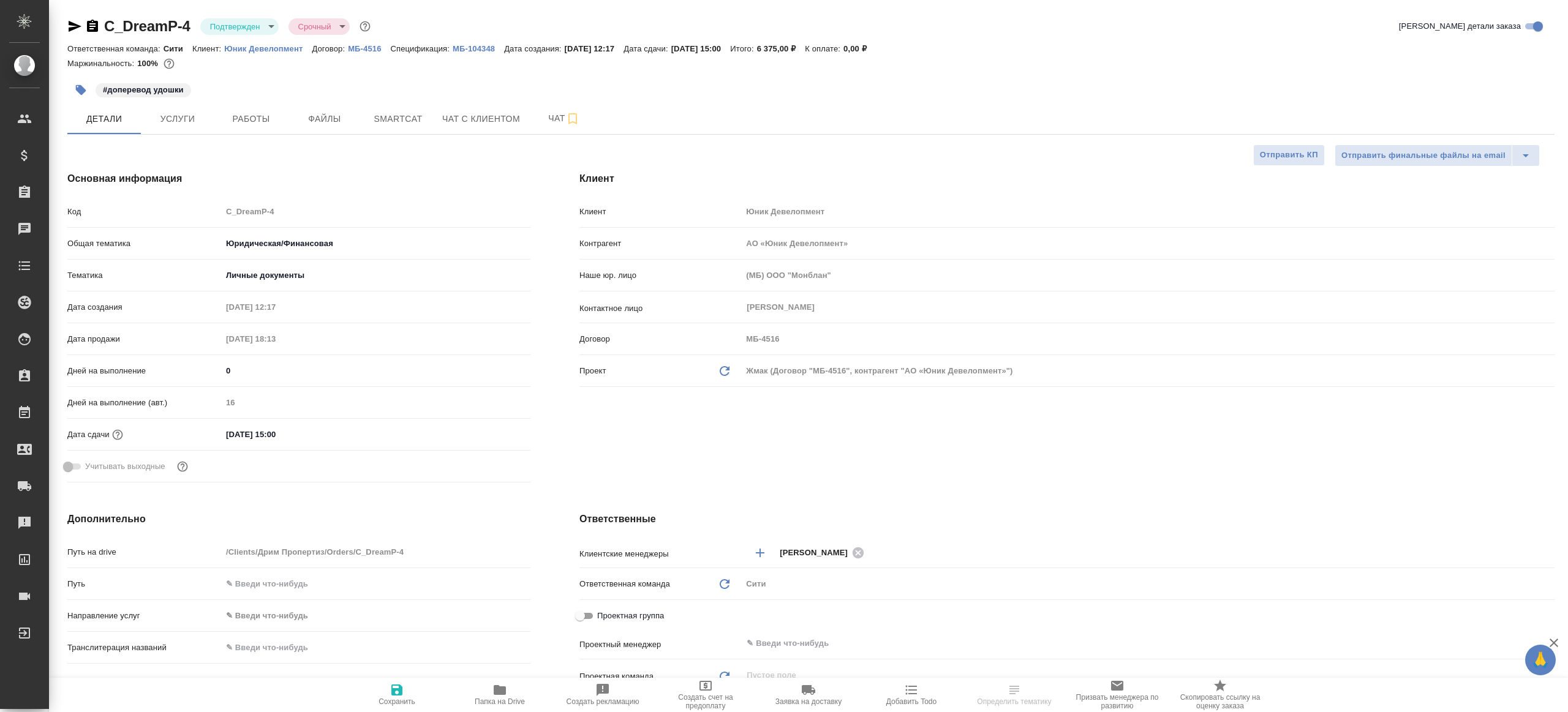
type textarea "x"
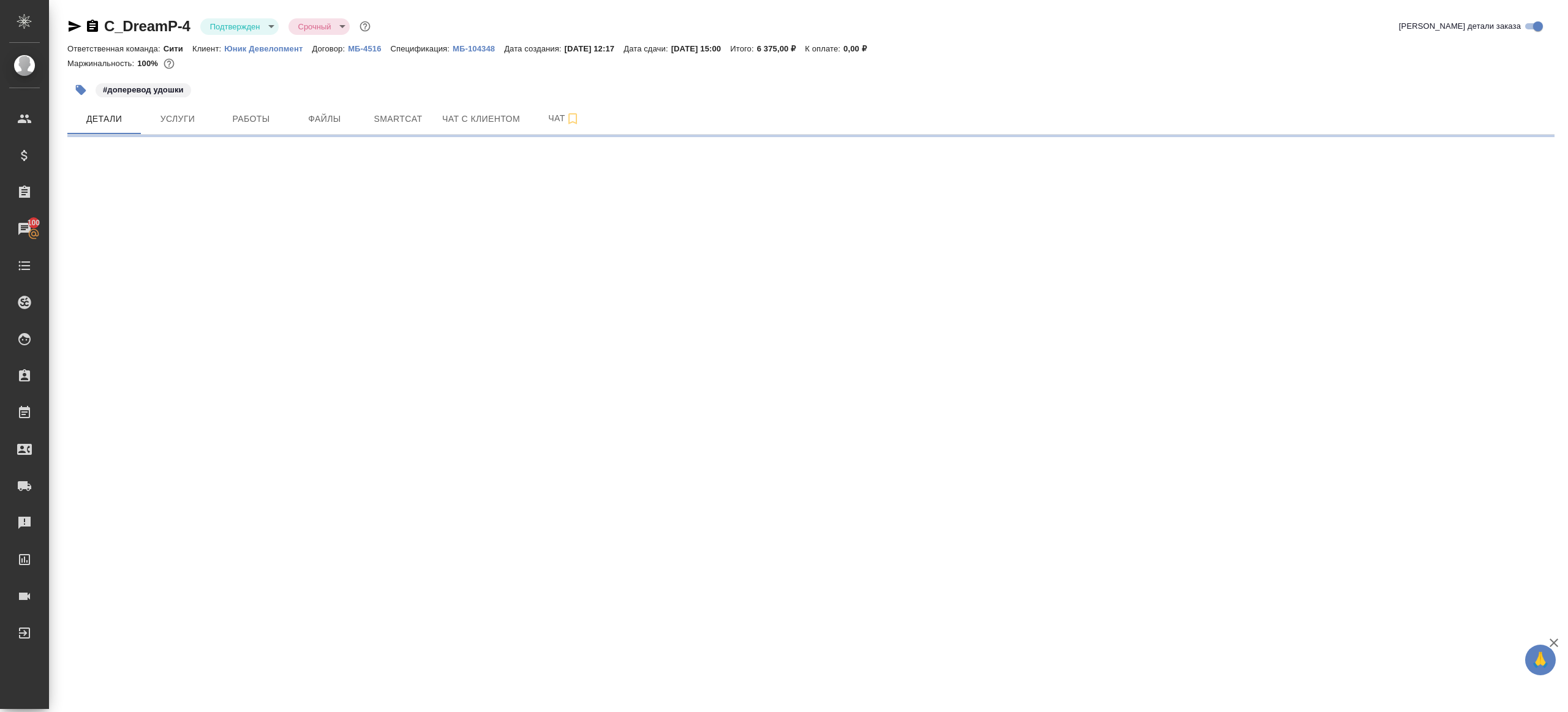
select select "RU"
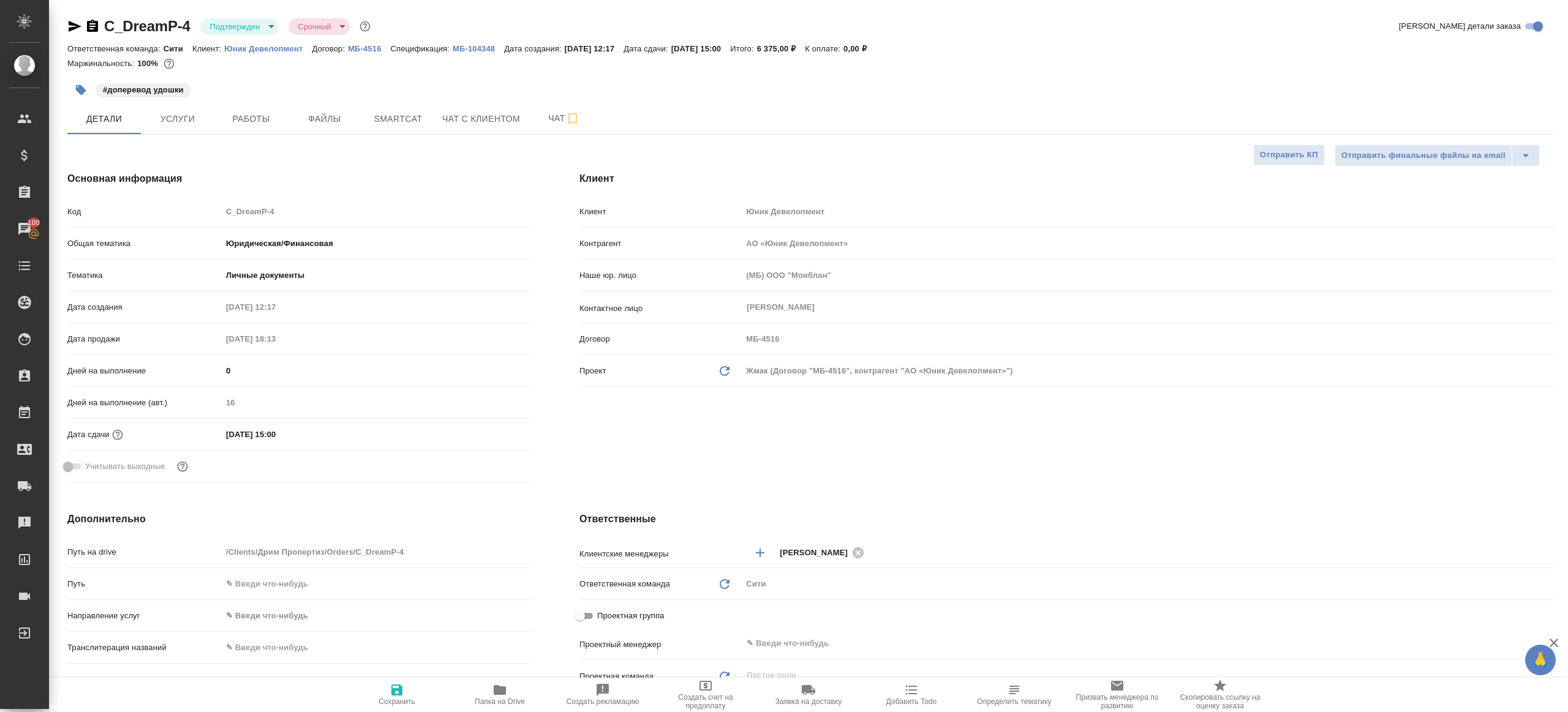
type textarea "x"
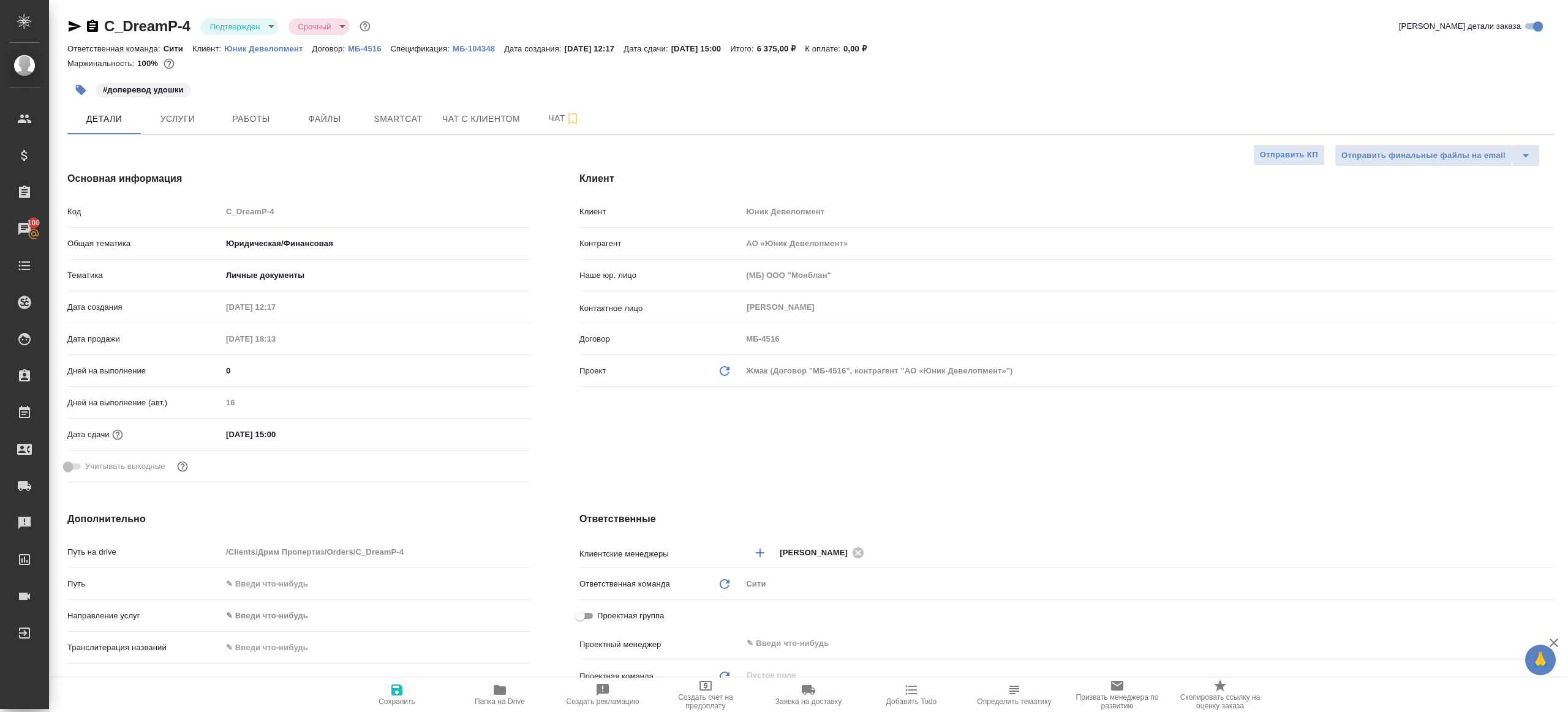
type textarea "x"
